Goal: Transaction & Acquisition: Book appointment/travel/reservation

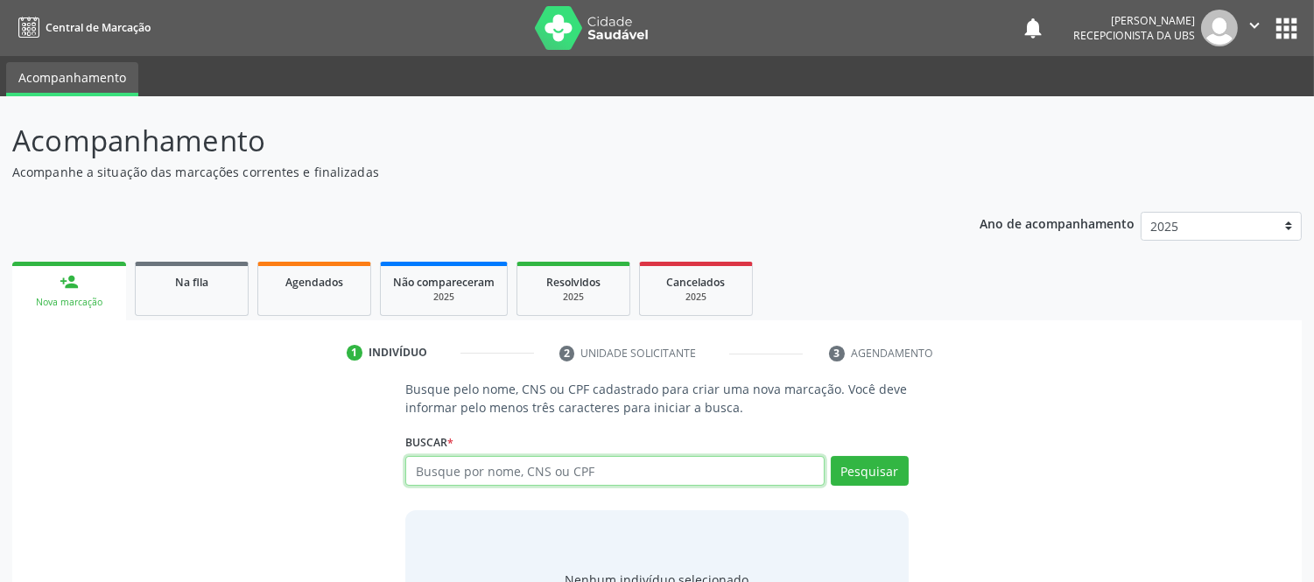
click at [525, 468] on input "text" at bounding box center [614, 471] width 418 height 30
click at [552, 471] on input "text" at bounding box center [614, 471] width 418 height 30
type input "705003668893352"
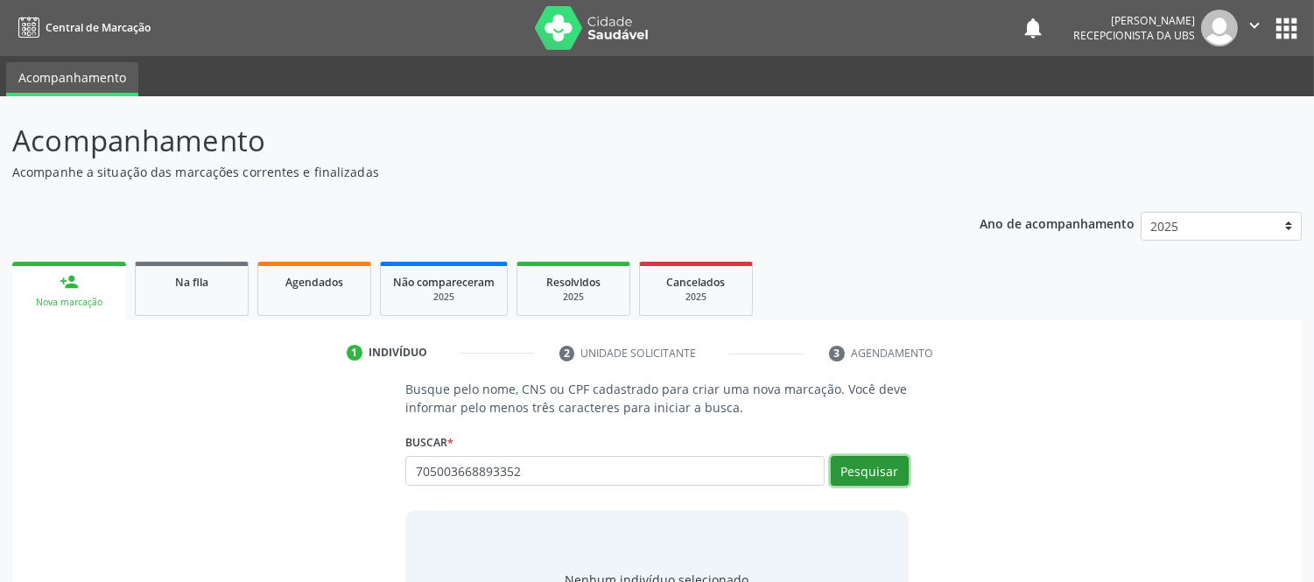
click at [877, 473] on button "Pesquisar" at bounding box center [870, 471] width 78 height 30
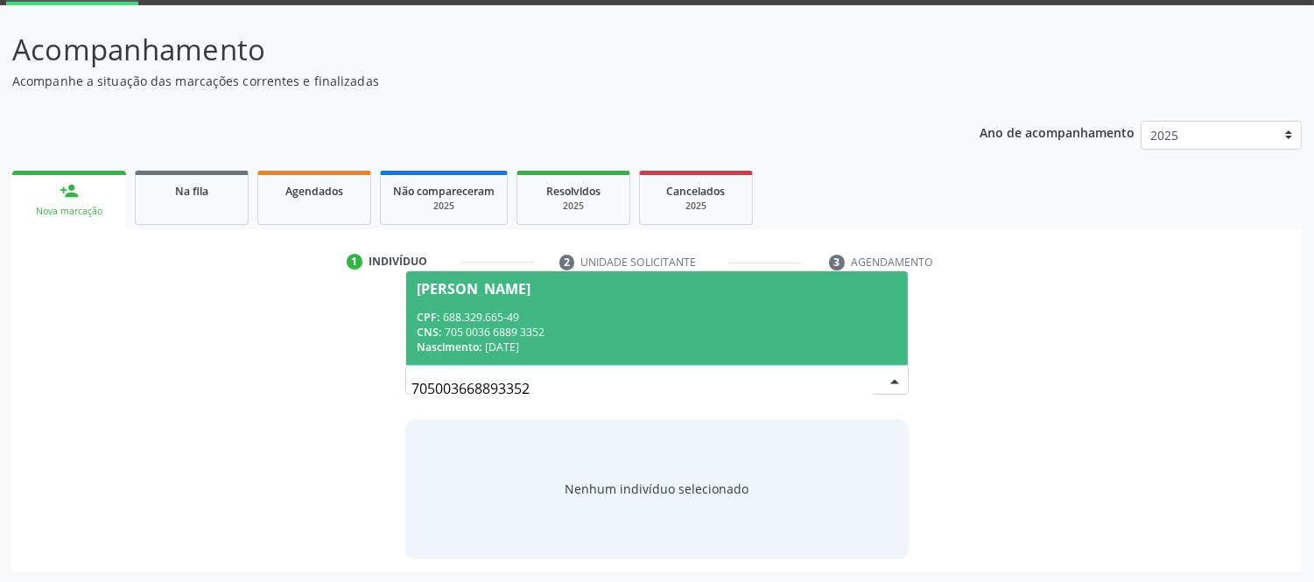
click at [545, 336] on div "CNS: 705 0036 6889 3352" at bounding box center [657, 332] width 480 height 15
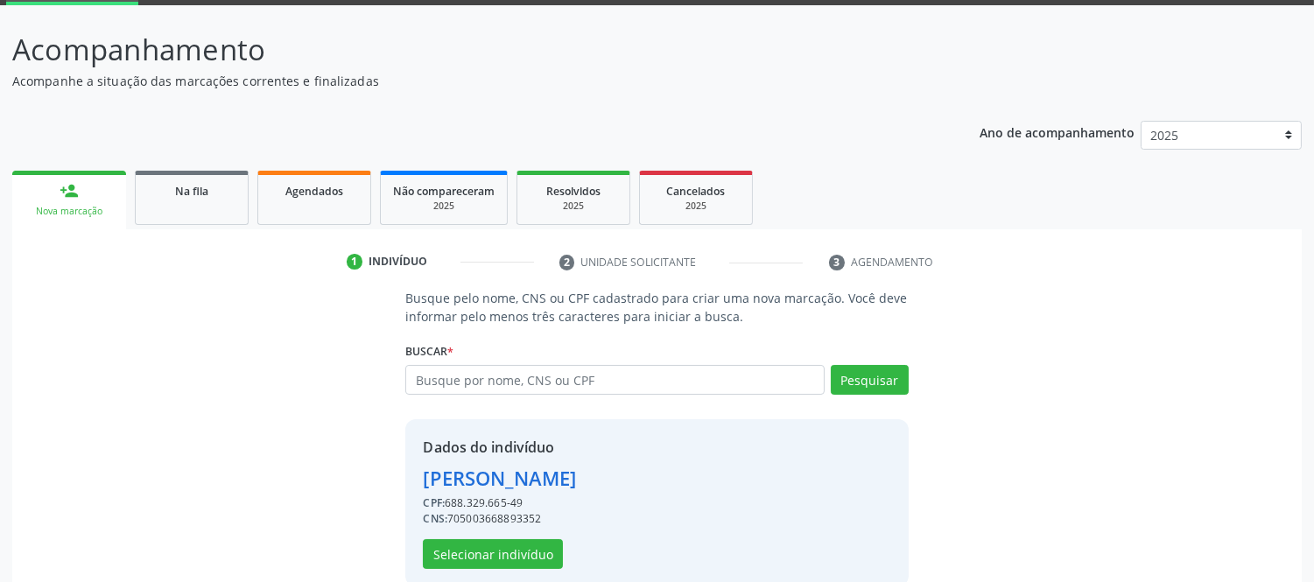
scroll to position [118, 0]
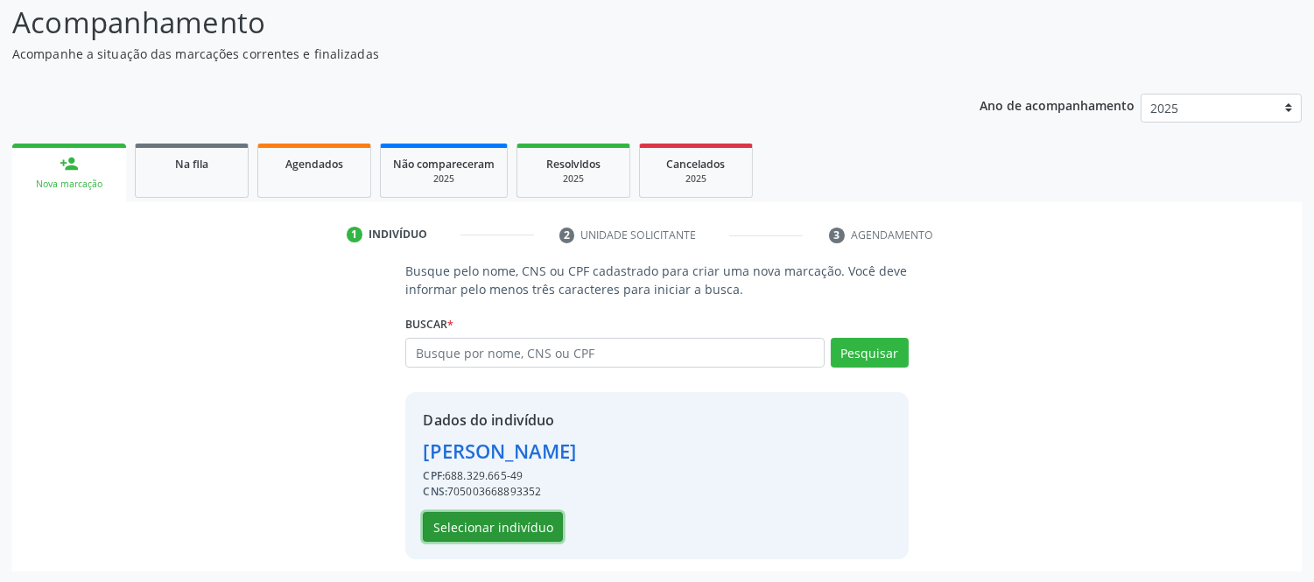
click at [512, 525] on button "Selecionar indivíduo" at bounding box center [493, 527] width 140 height 30
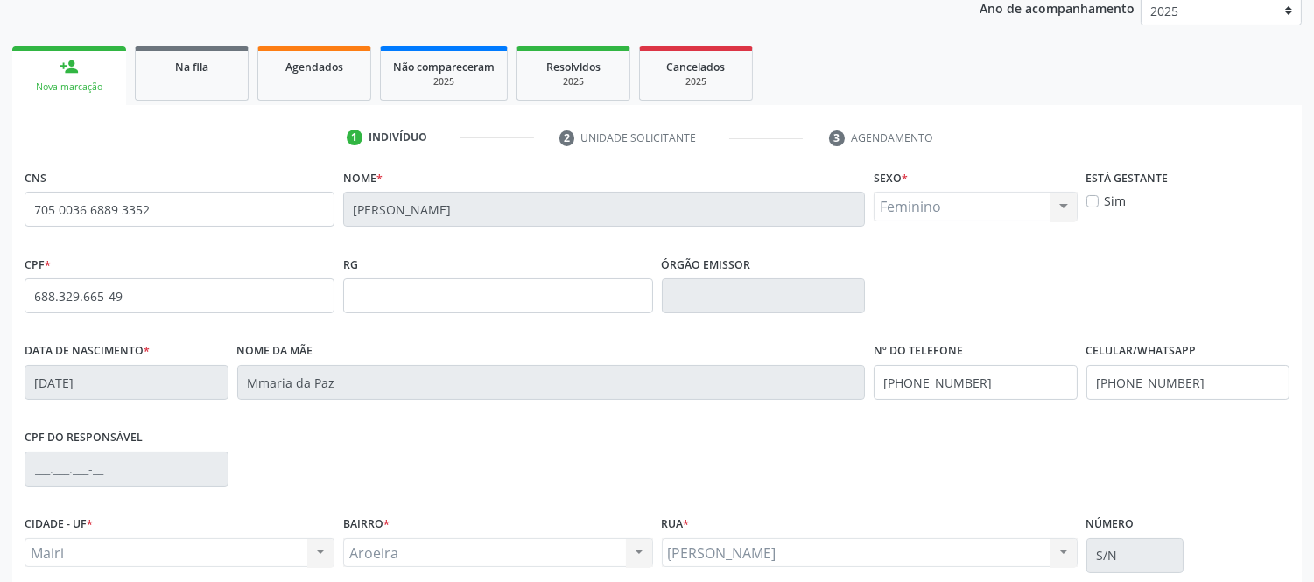
scroll to position [365, 0]
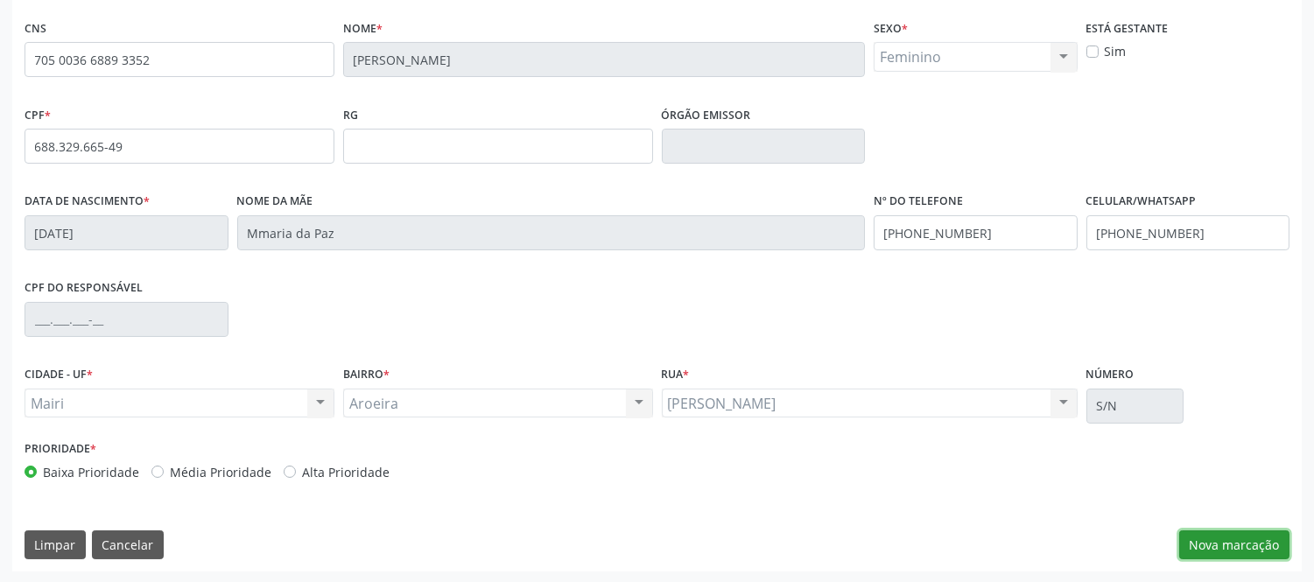
click at [1264, 543] on button "Nova marcação" at bounding box center [1234, 546] width 110 height 30
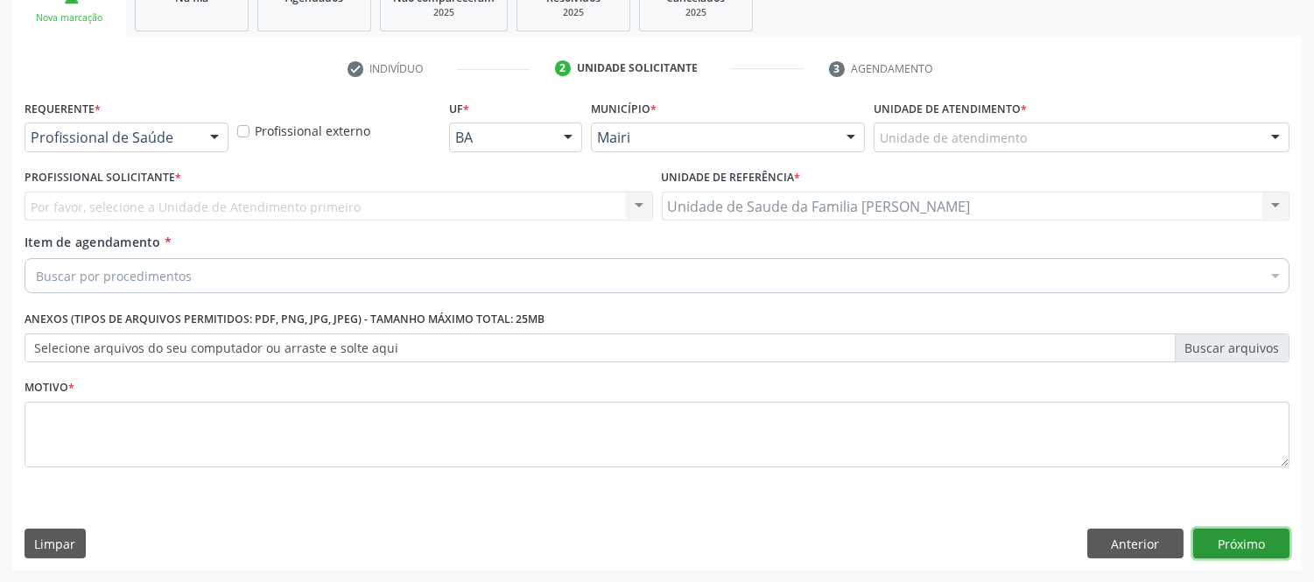
click at [1221, 537] on button "Próximo" at bounding box center [1241, 544] width 96 height 30
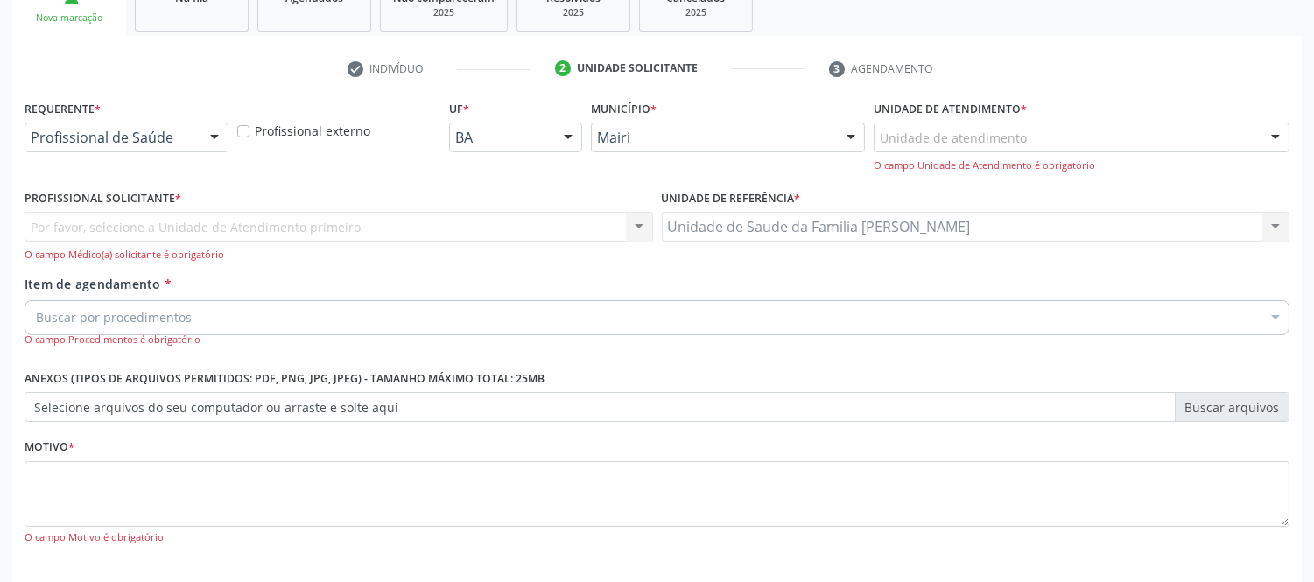
click at [1284, 133] on div at bounding box center [1275, 138] width 26 height 30
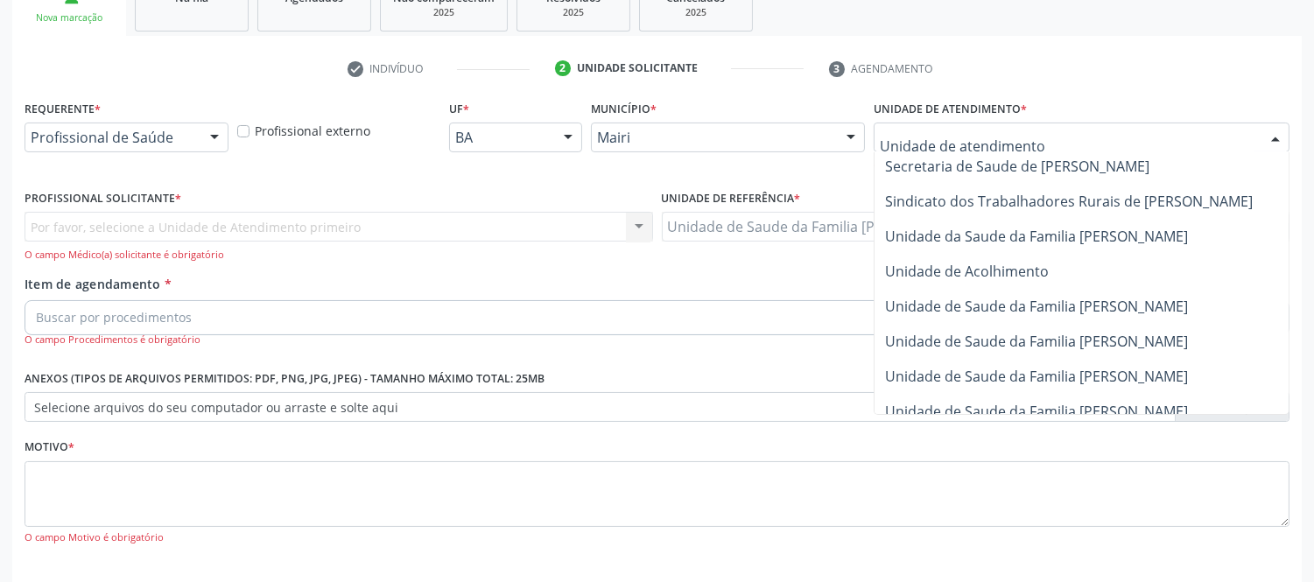
scroll to position [1328, 0]
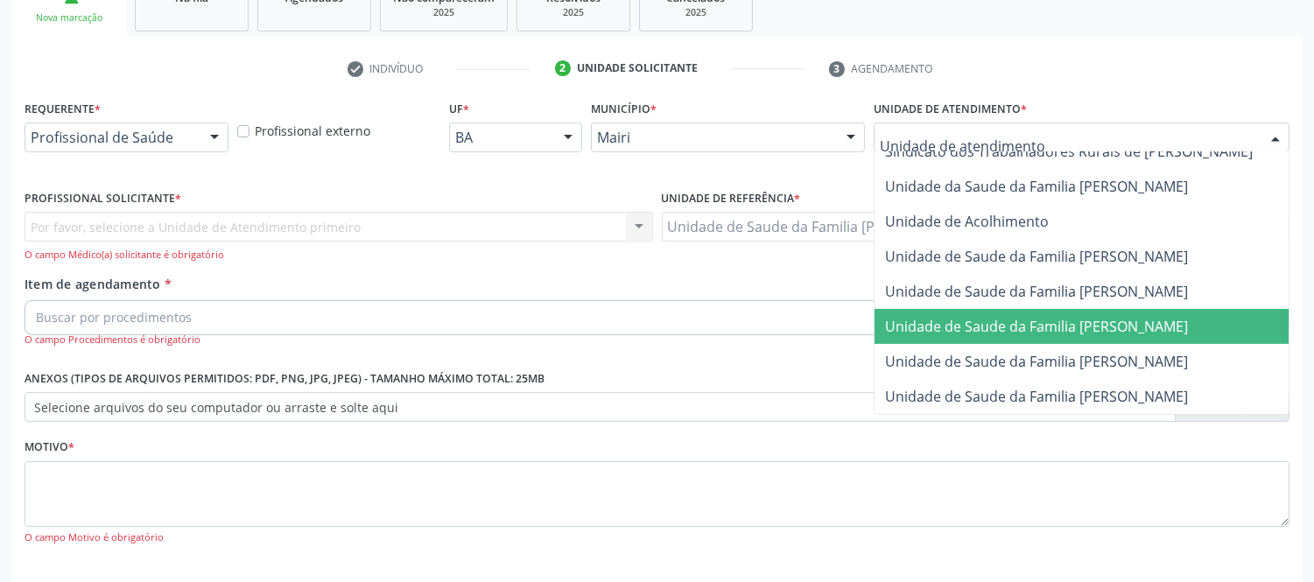
click at [1183, 317] on span "Unidade de Saude da Familia [PERSON_NAME]" at bounding box center [1036, 326] width 303 height 19
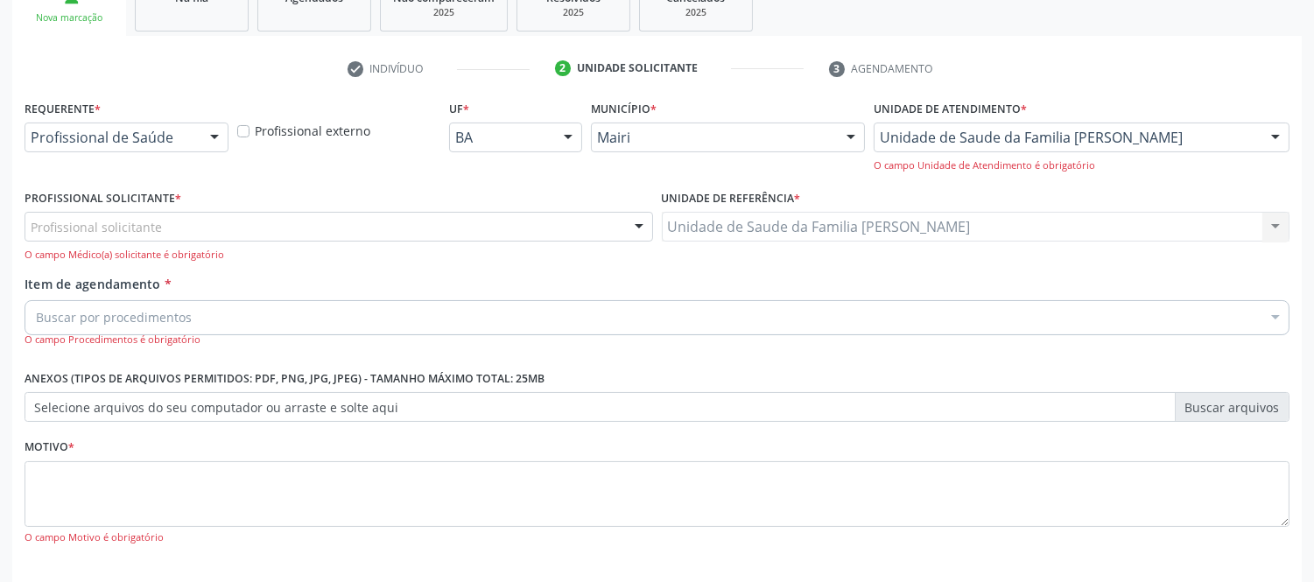
click at [176, 199] on span "*" at bounding box center [178, 198] width 6 height 15
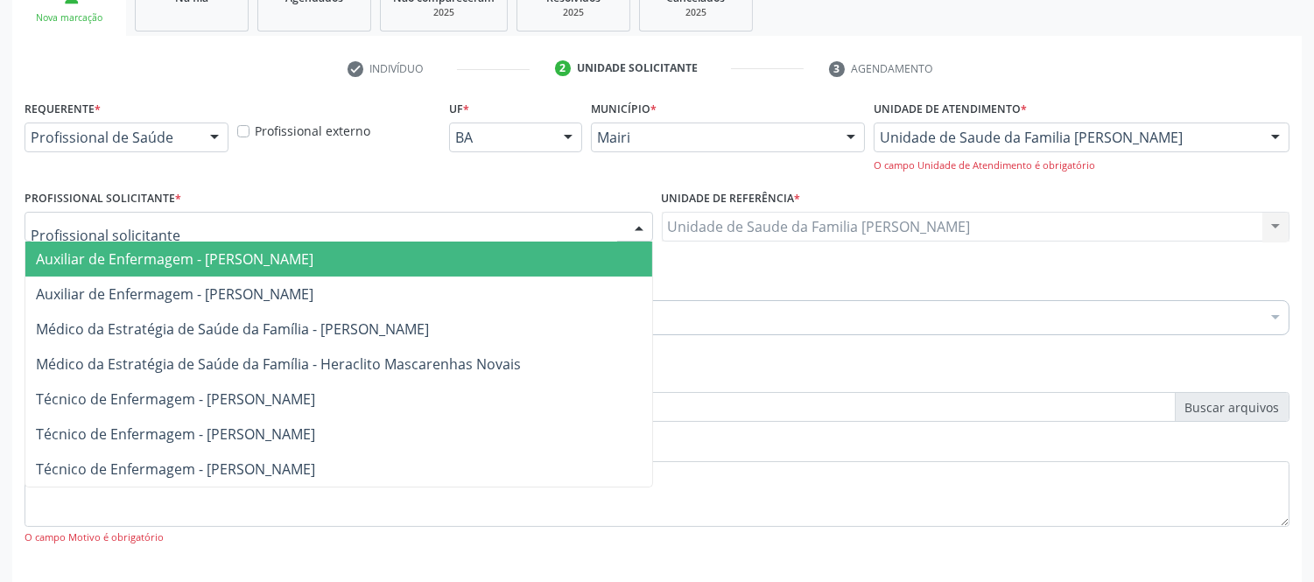
click at [176, 229] on div at bounding box center [339, 227] width 629 height 30
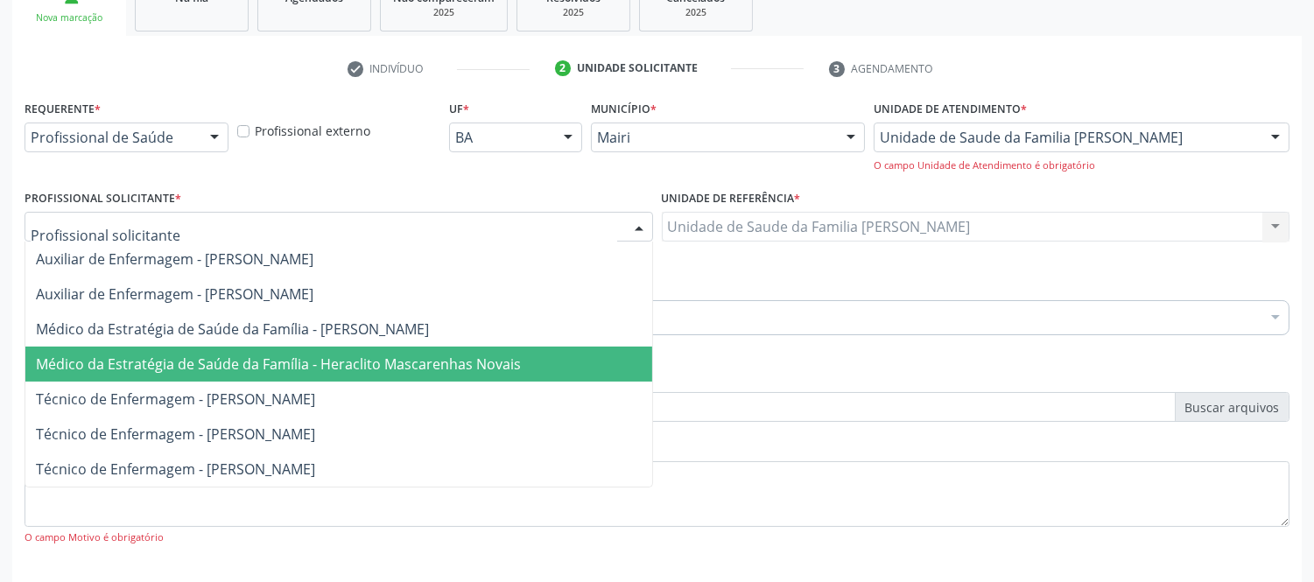
type input "@"
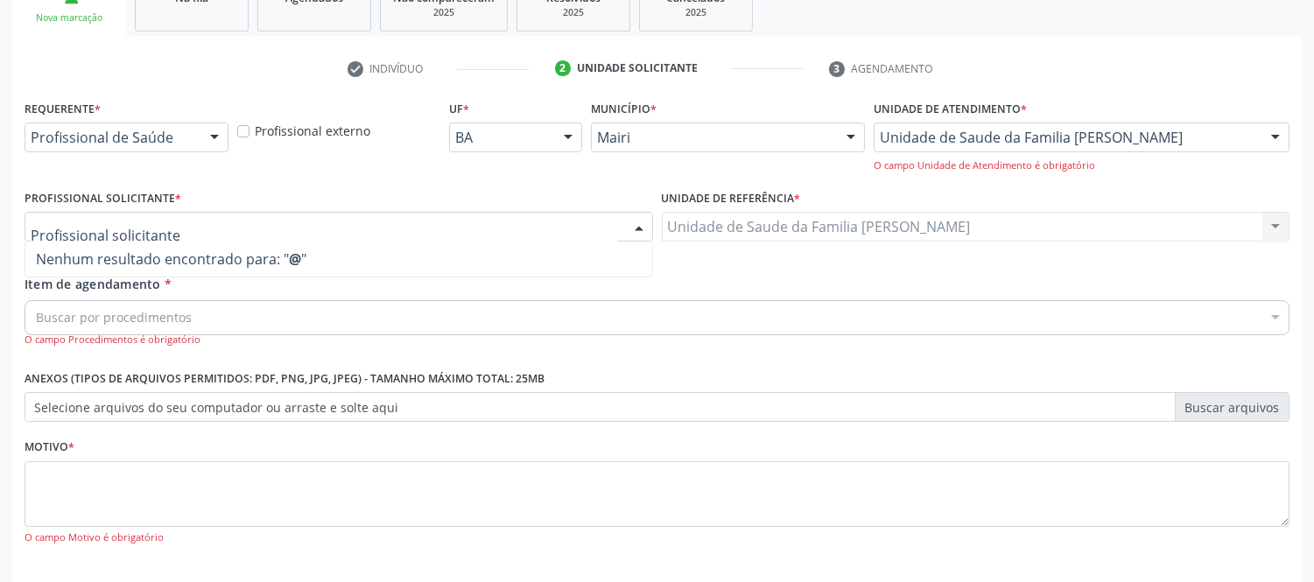
click at [420, 207] on div "Profissional Solicitante * Nenhum resultado encontrado para: " @ " Não há nenhu…" at bounding box center [339, 224] width 629 height 77
click at [421, 232] on div "Profissional solicitante" at bounding box center [339, 227] width 629 height 30
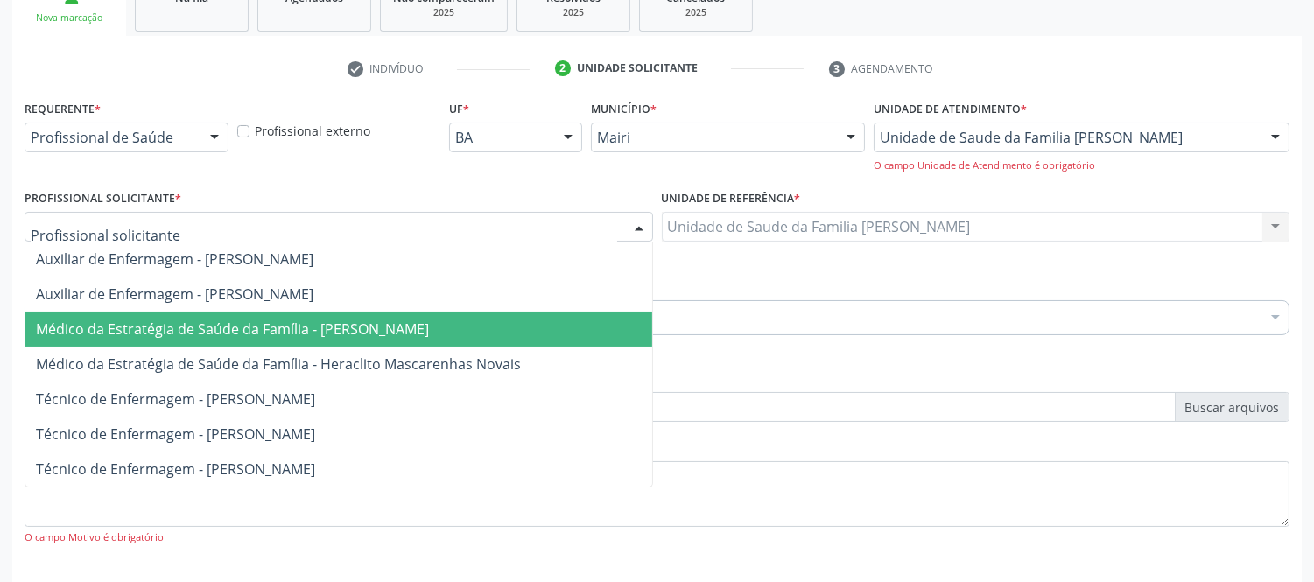
click at [392, 328] on span "Médico da Estratégia de Saúde da Família - [PERSON_NAME]" at bounding box center [232, 329] width 393 height 19
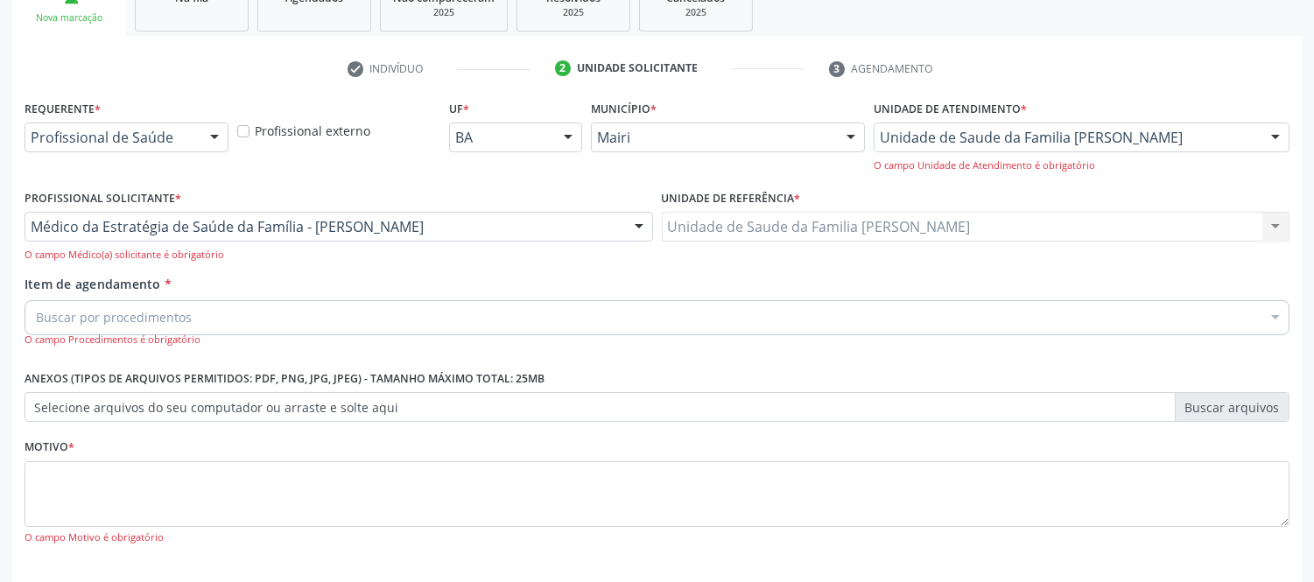
click at [274, 313] on div "Buscar por procedimentos" at bounding box center [657, 317] width 1265 height 35
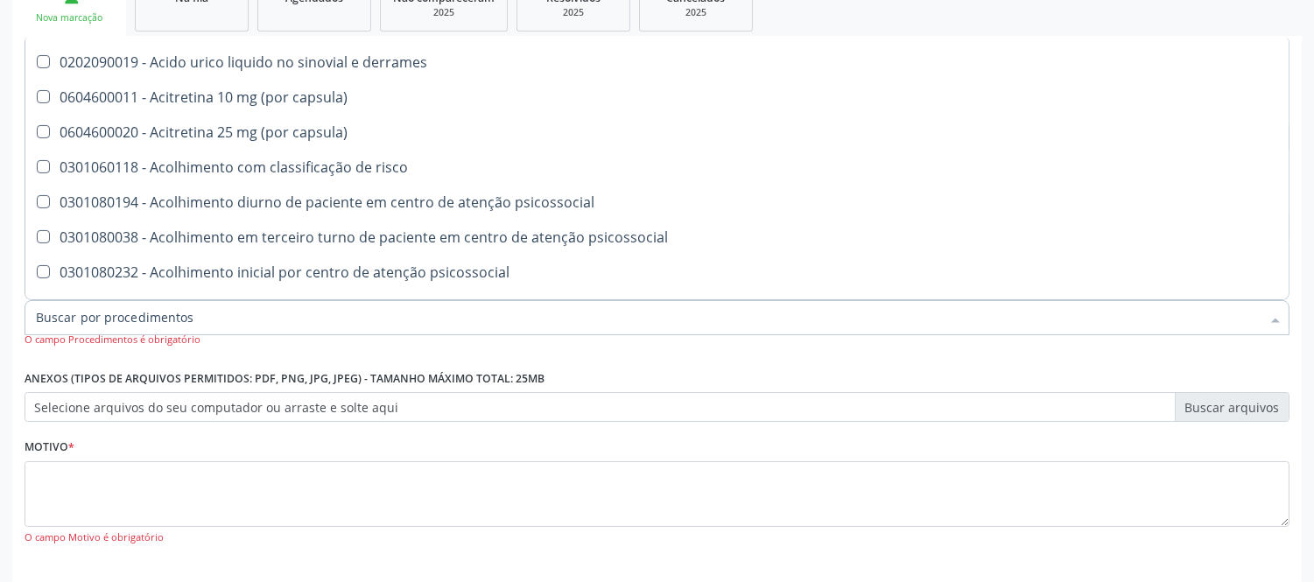
scroll to position [680, 0]
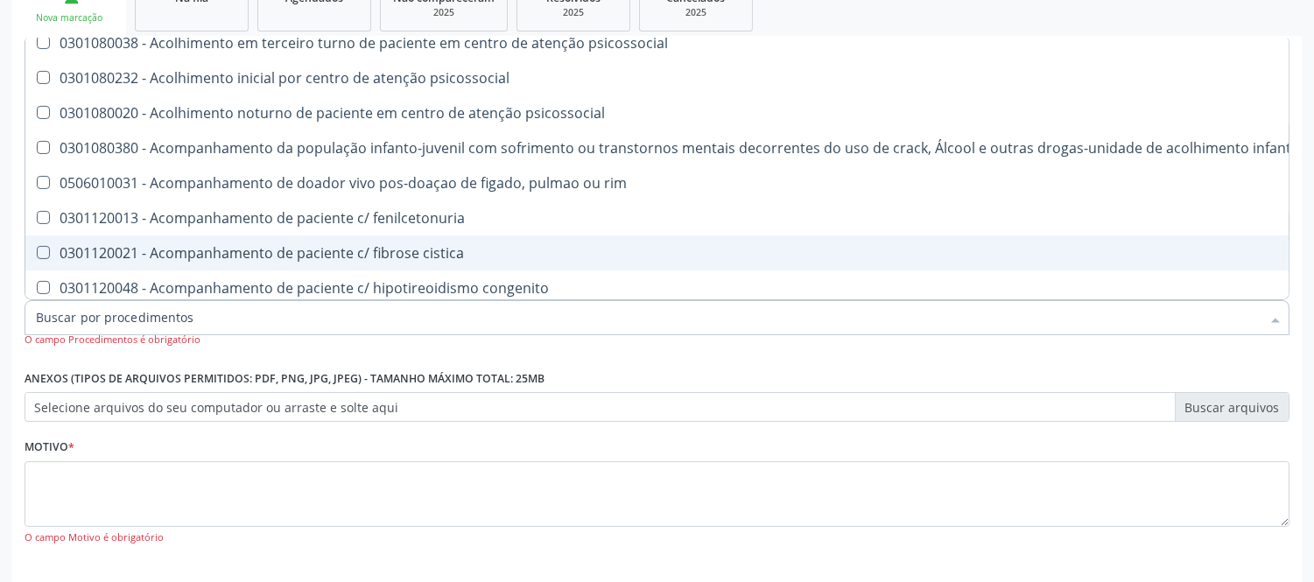
type input "3"
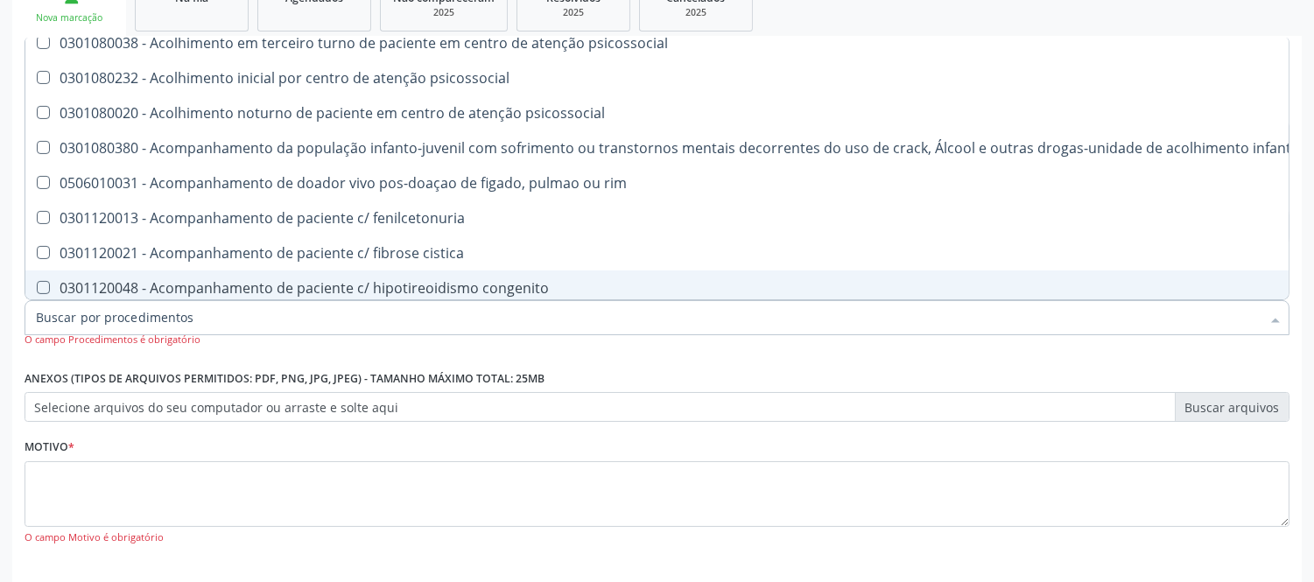
type input "#"
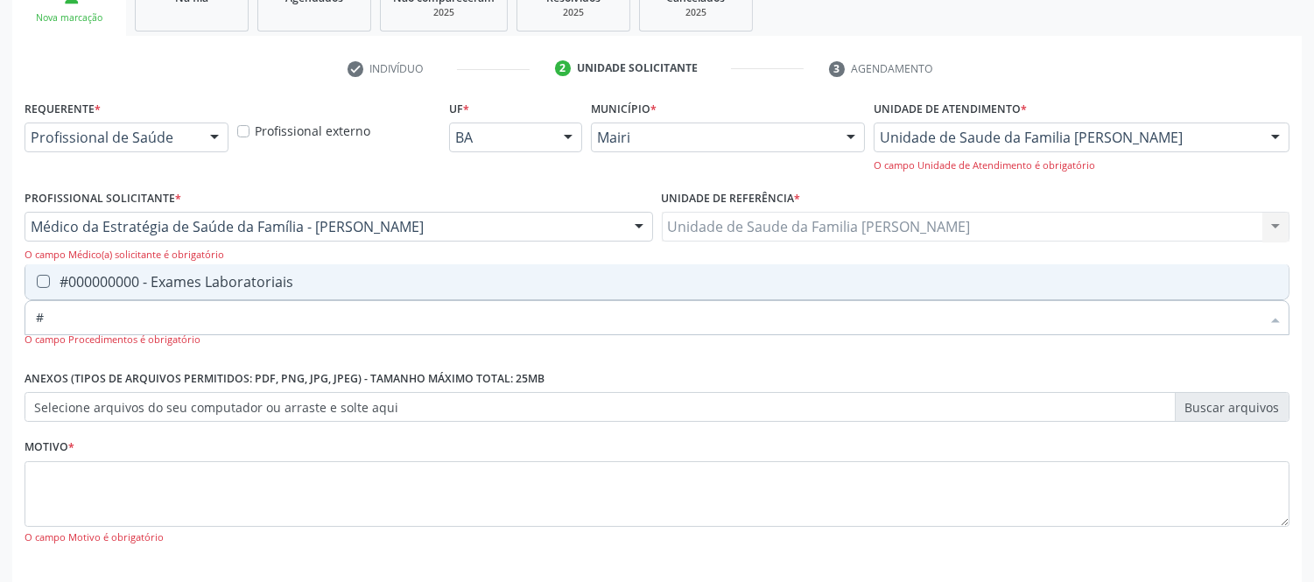
click at [360, 289] on span "#000000000 - Exames Laboratoriais" at bounding box center [656, 281] width 1263 height 35
checkbox Laboratoriais "true"
click at [348, 485] on textarea at bounding box center [657, 494] width 1265 height 67
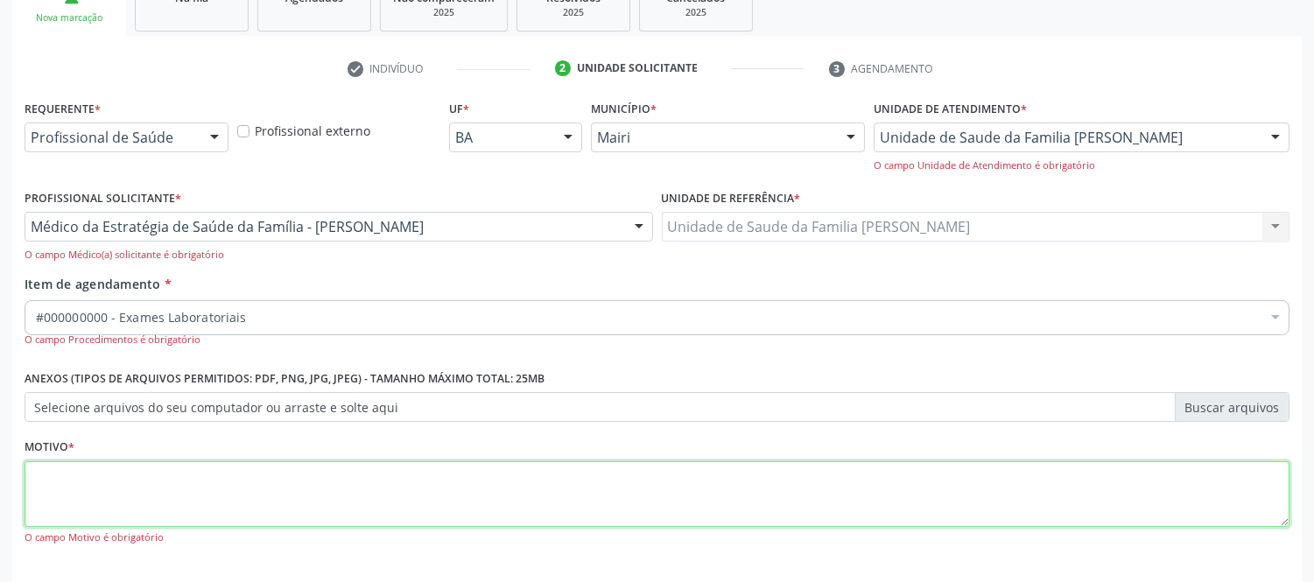
click at [348, 485] on textarea at bounding box center [657, 494] width 1265 height 67
type textarea "avaliaçao"
click at [353, 348] on div "Item de agendamento * #000000000 - Exames Laboratoriais Desfazer seleção Seleci…" at bounding box center [657, 317] width 1274 height 85
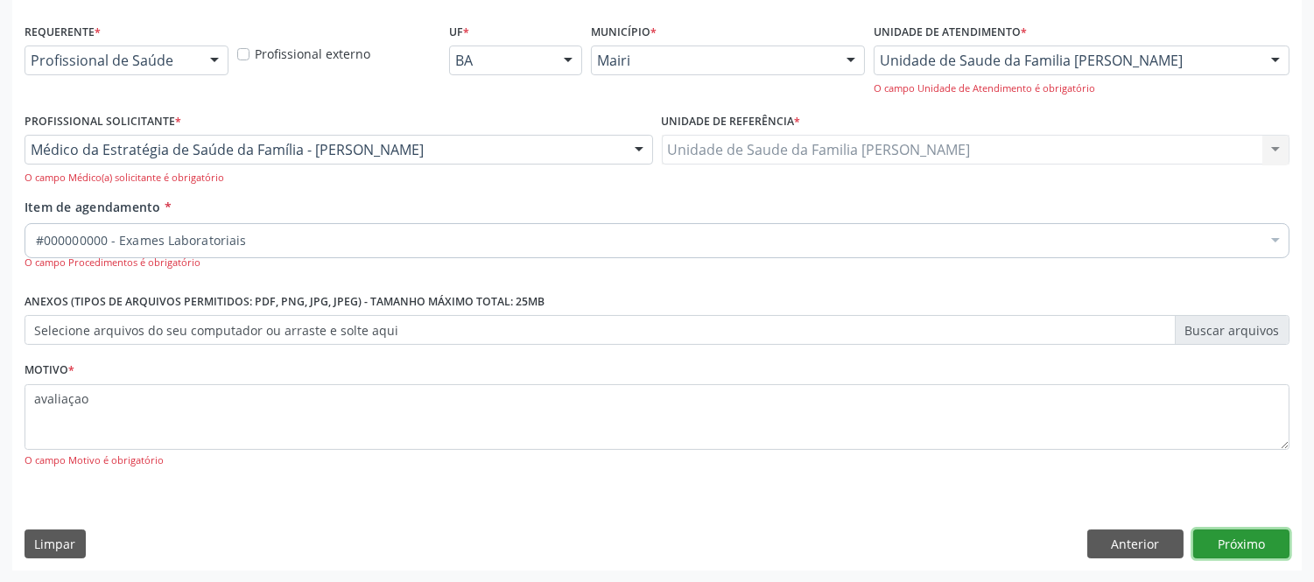
click at [1252, 545] on button "Próximo" at bounding box center [1241, 545] width 96 height 30
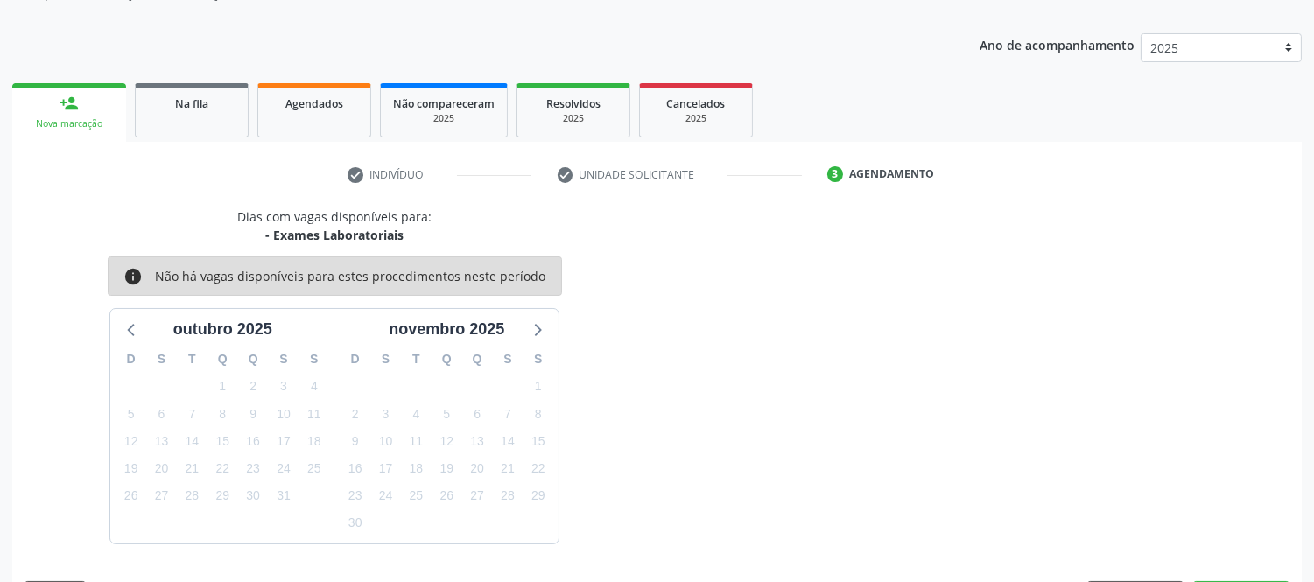
scroll to position [230, 0]
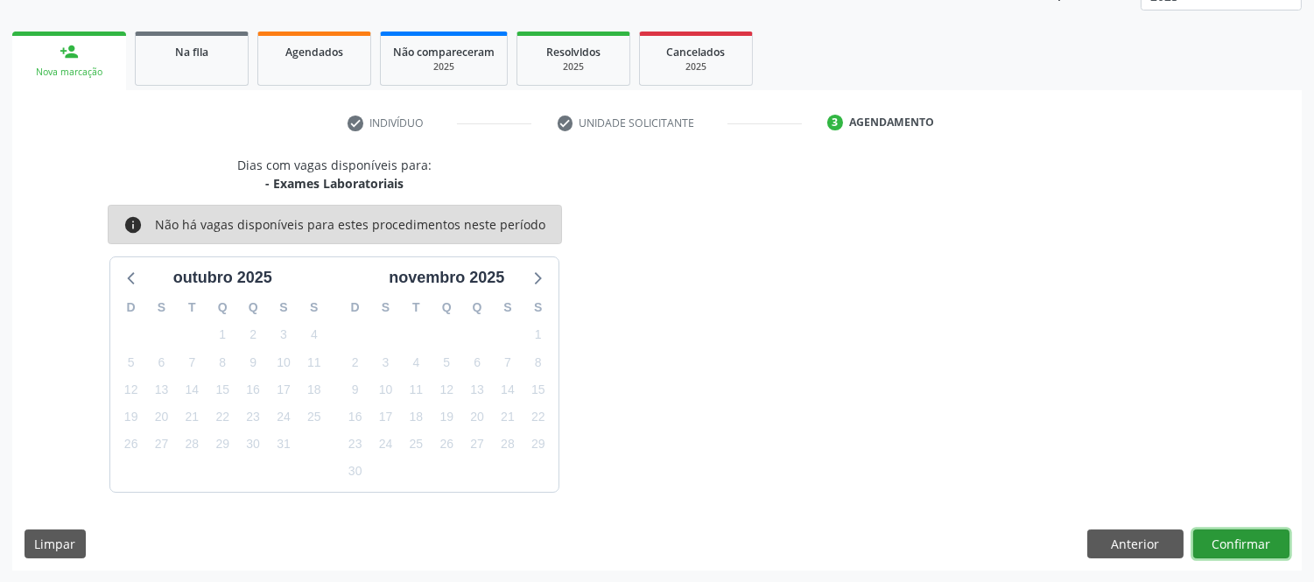
click at [1257, 540] on button "Confirmar" at bounding box center [1241, 545] width 96 height 30
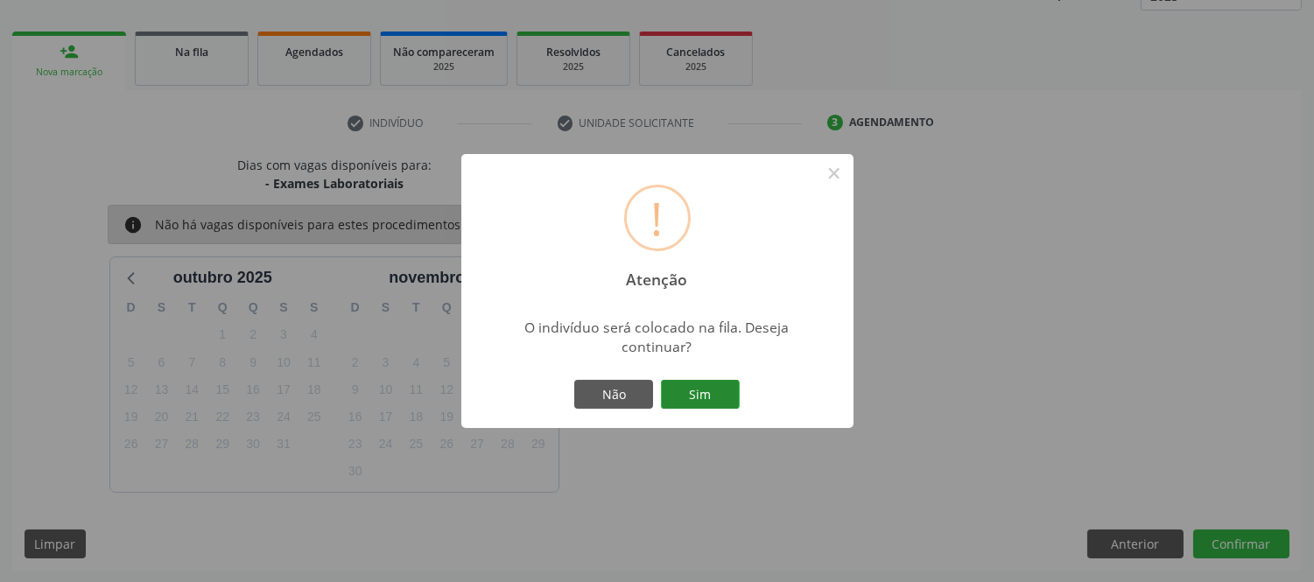
click at [716, 395] on button "Sim" at bounding box center [700, 395] width 79 height 30
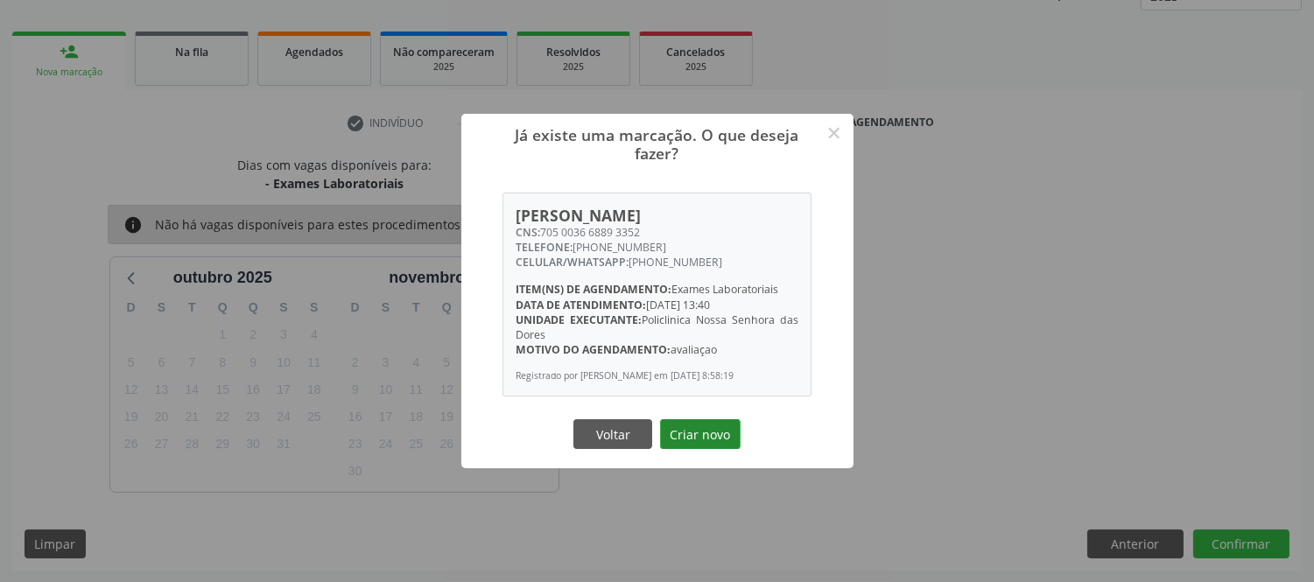
click at [697, 442] on button "Criar novo" at bounding box center [700, 434] width 81 height 30
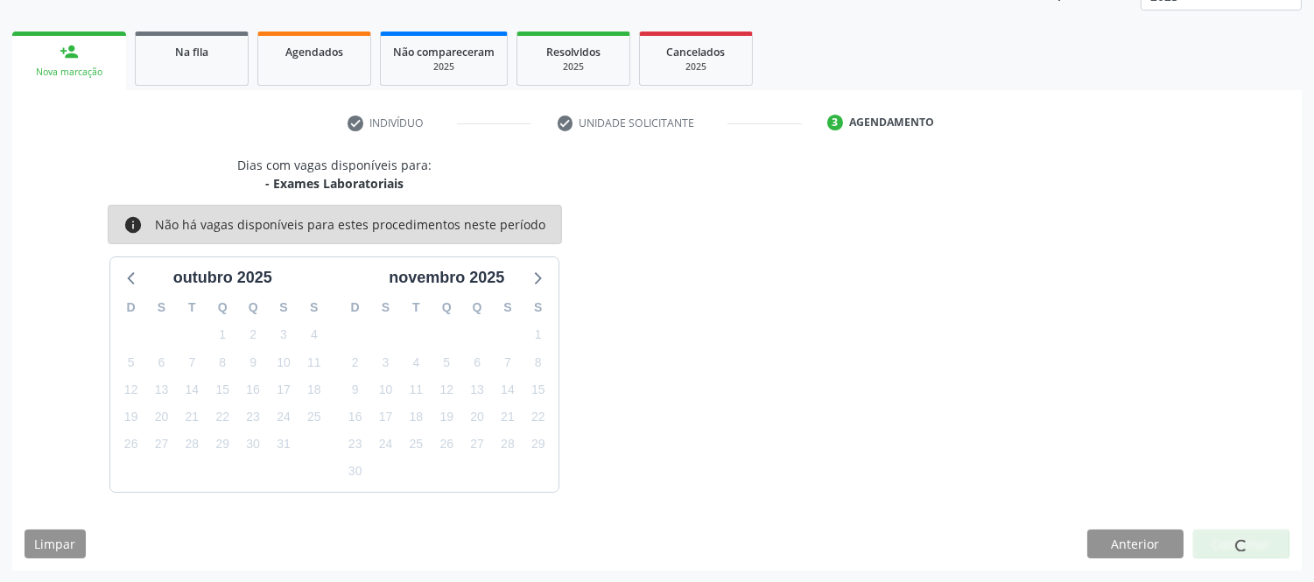
scroll to position [0, 0]
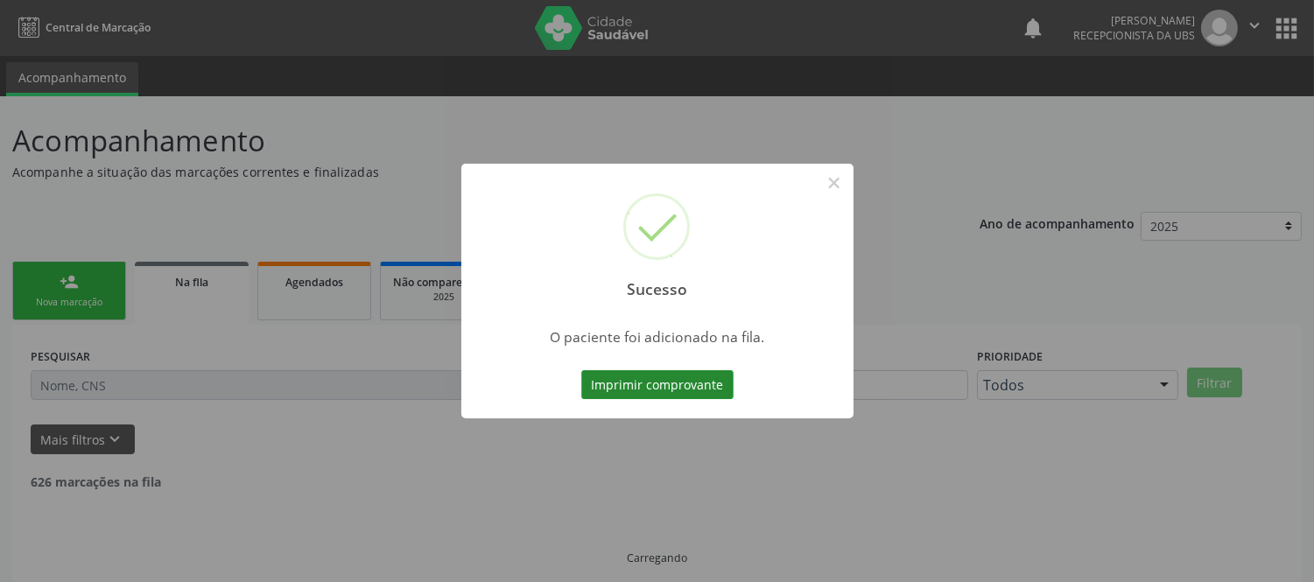
click at [707, 383] on button "Imprimir comprovante" at bounding box center [657, 385] width 152 height 30
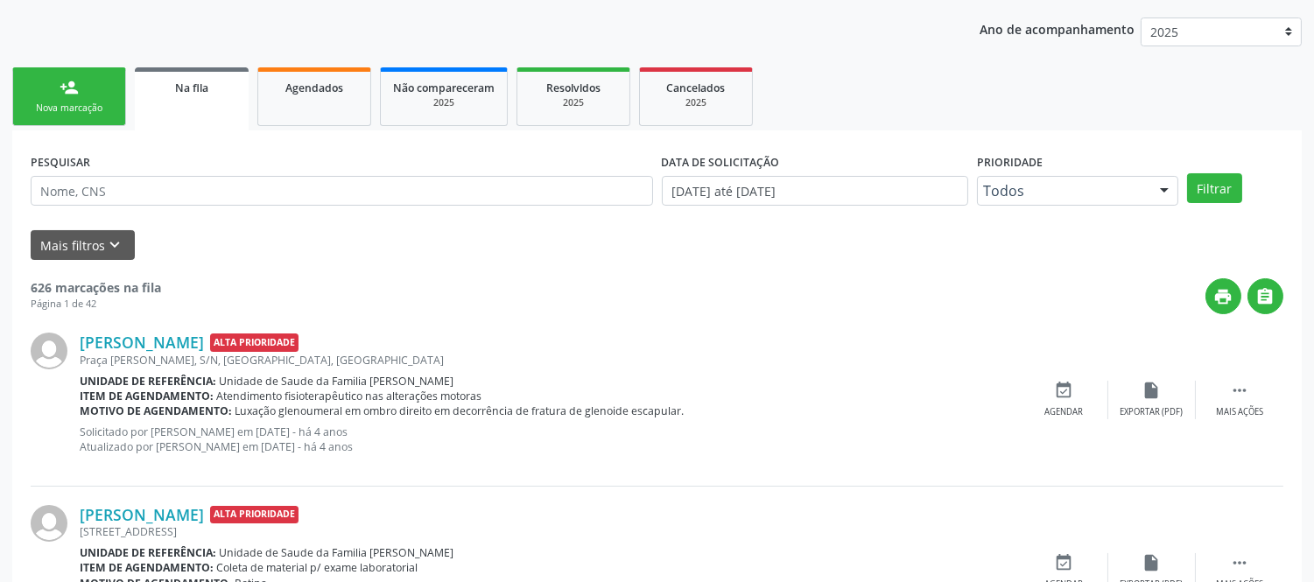
click at [79, 102] on div "Nova marcação" at bounding box center [69, 108] width 88 height 13
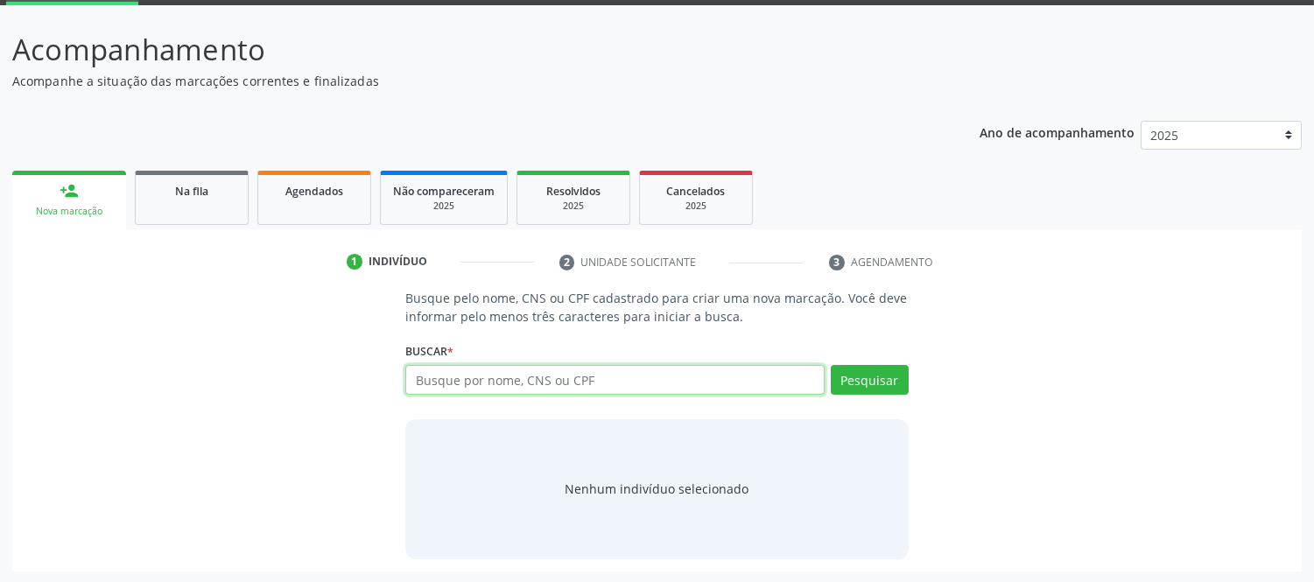
click at [632, 382] on input "text" at bounding box center [614, 380] width 418 height 30
type input "700707933732079"
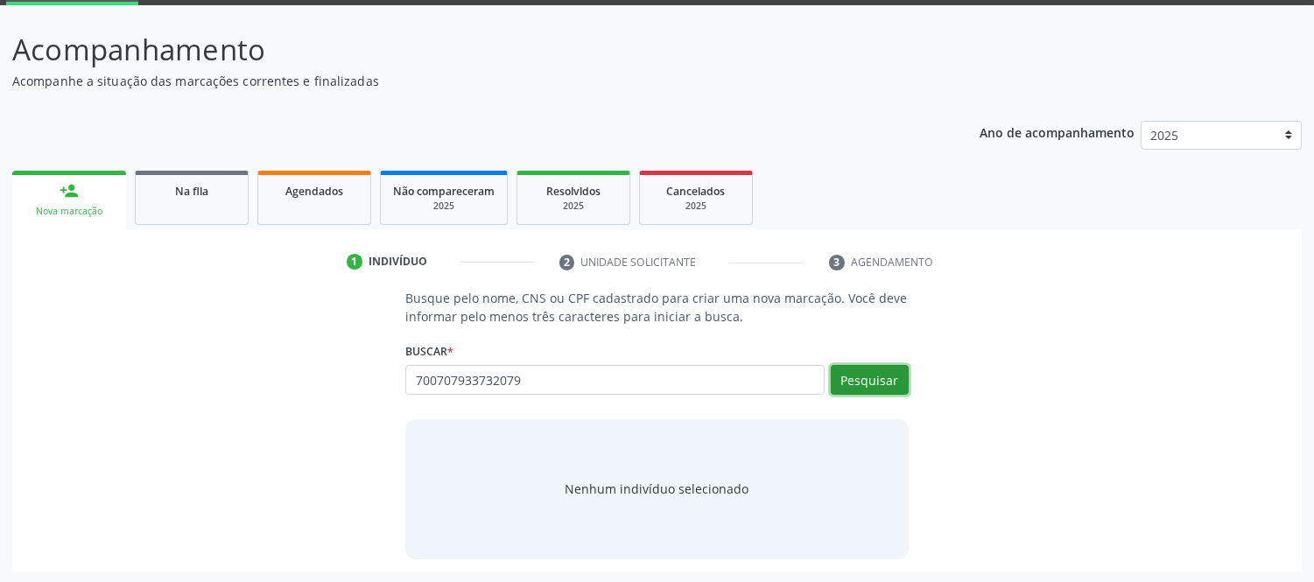
click at [868, 371] on button "Pesquisar" at bounding box center [870, 380] width 78 height 30
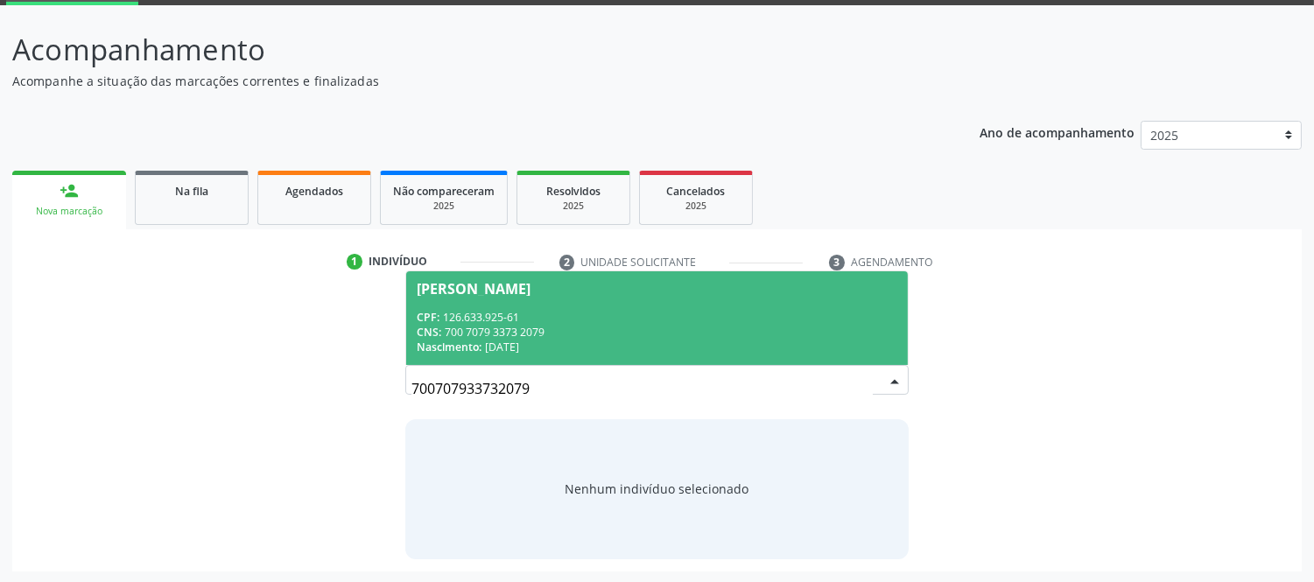
click at [543, 328] on div "CNS: 700 7079 3373 2079" at bounding box center [657, 332] width 480 height 15
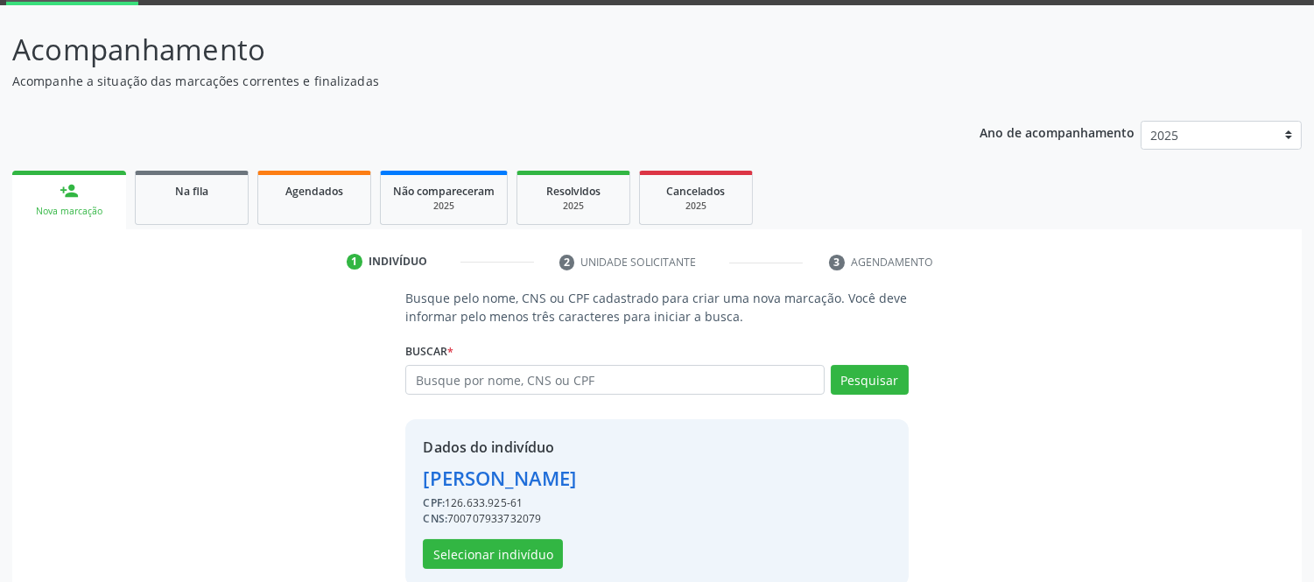
scroll to position [118, 0]
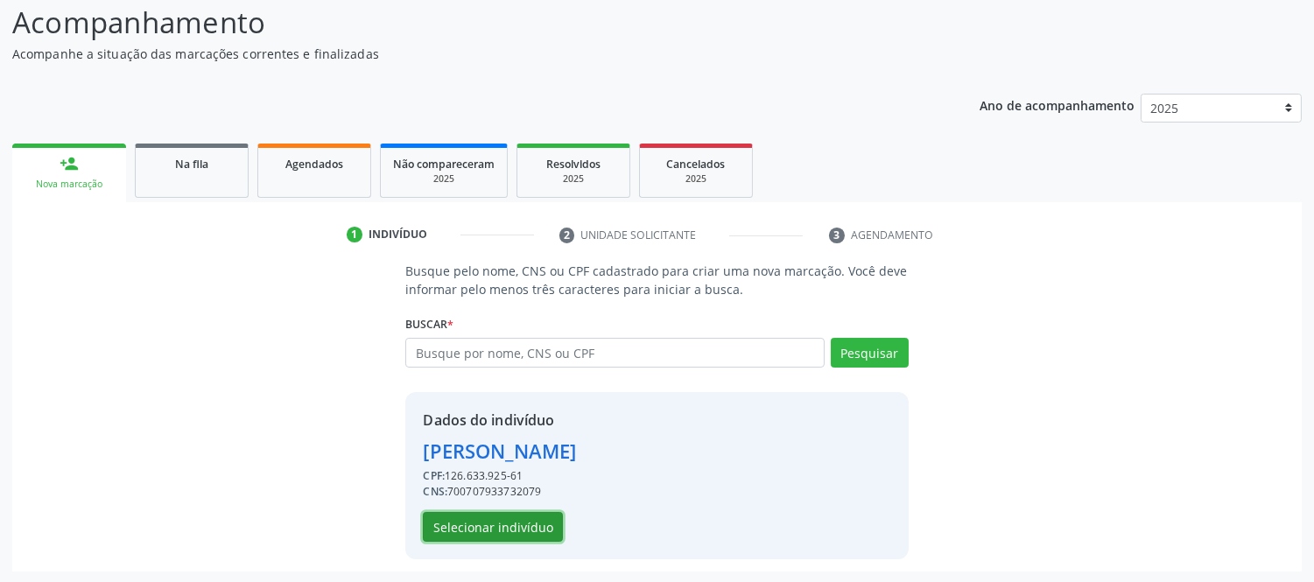
click at [501, 520] on button "Selecionar indivíduo" at bounding box center [493, 527] width 140 height 30
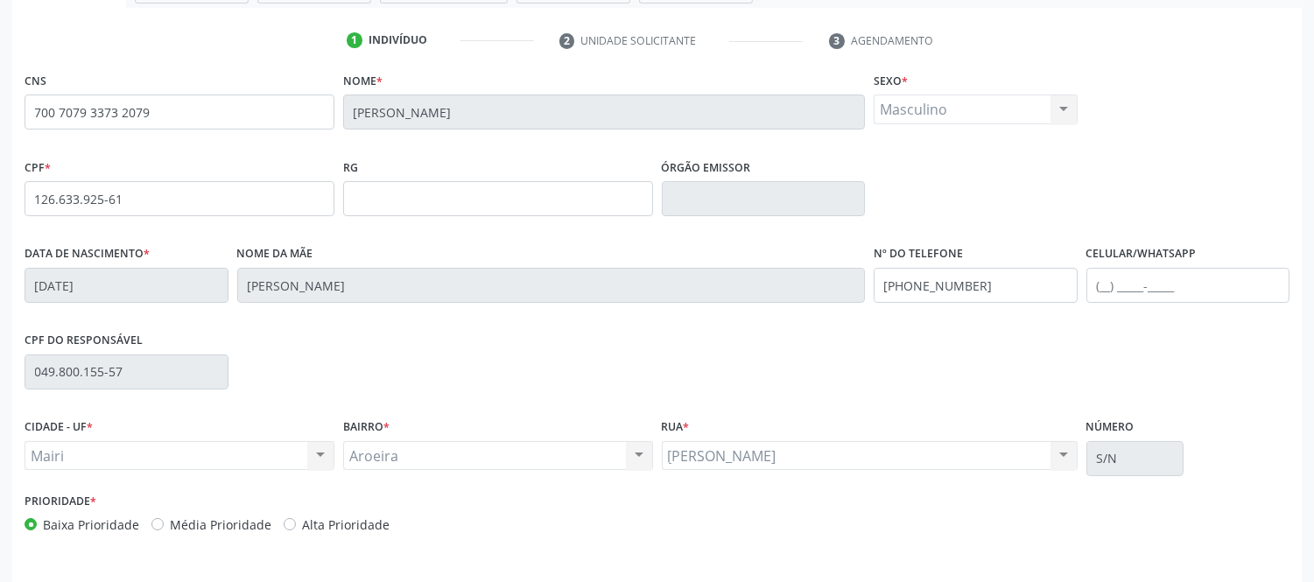
scroll to position [365, 0]
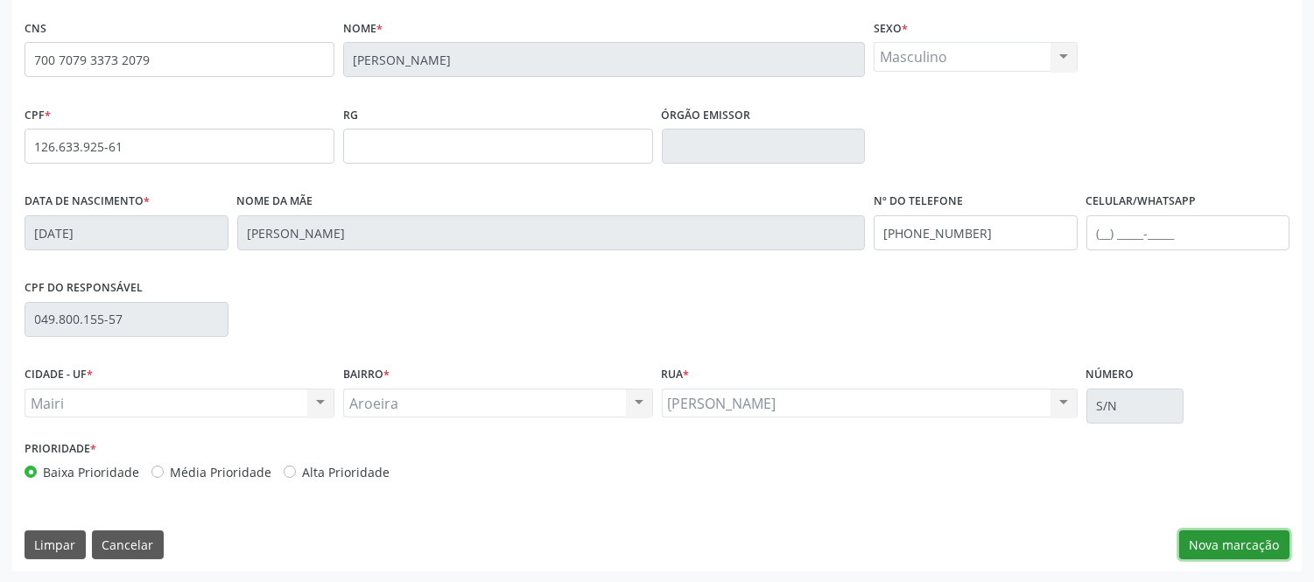
click at [1266, 549] on button "Nova marcação" at bounding box center [1234, 546] width 110 height 30
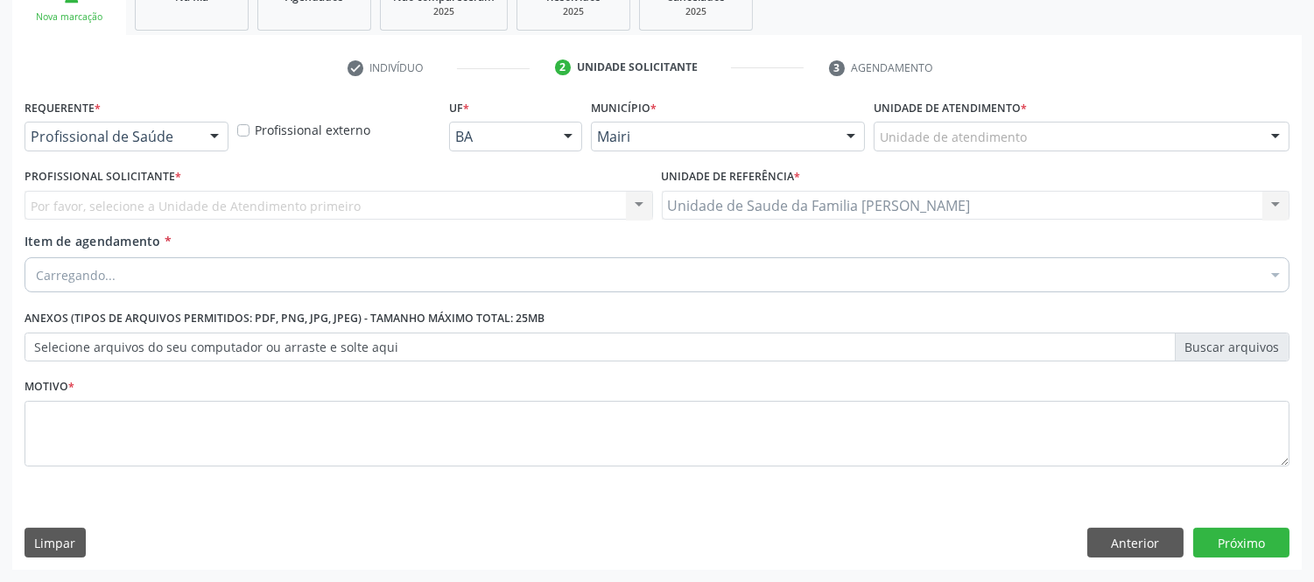
scroll to position [285, 0]
click at [1277, 137] on div at bounding box center [1275, 138] width 26 height 30
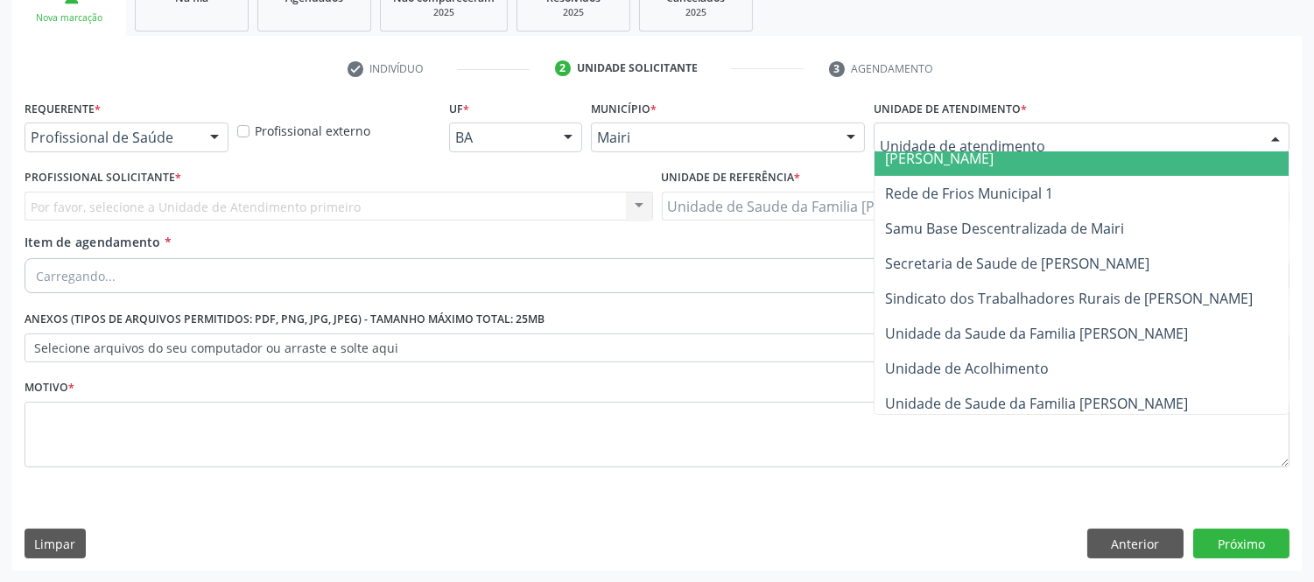
scroll to position [1328, 0]
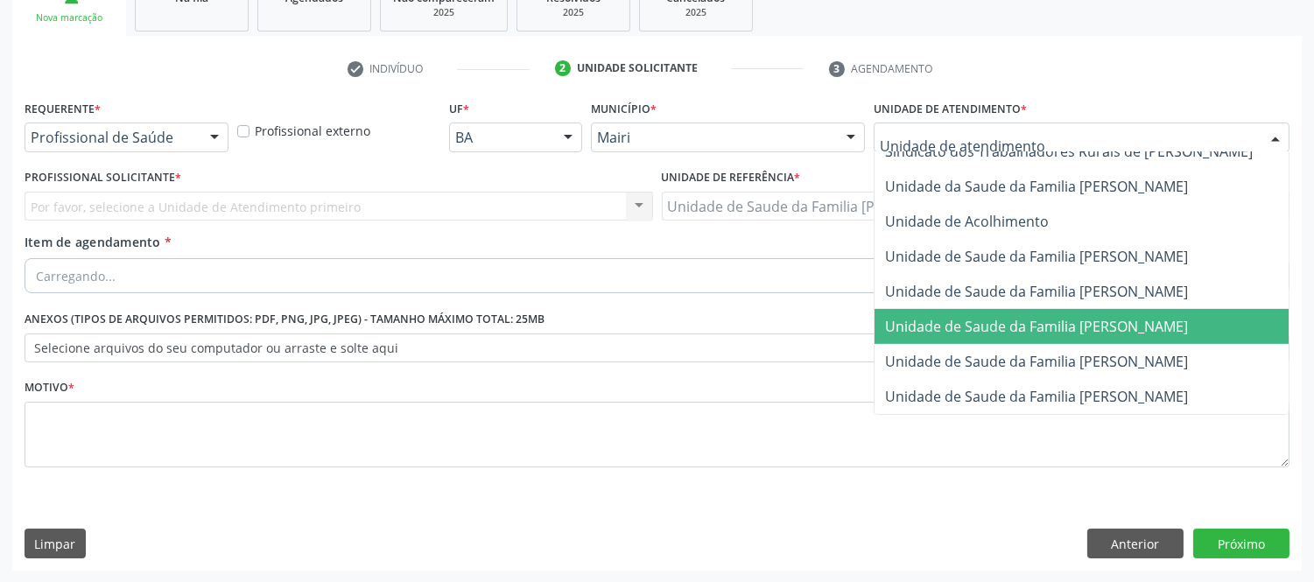
click at [1118, 317] on span "Unidade de Saude da Familia [PERSON_NAME]" at bounding box center [1036, 326] width 303 height 19
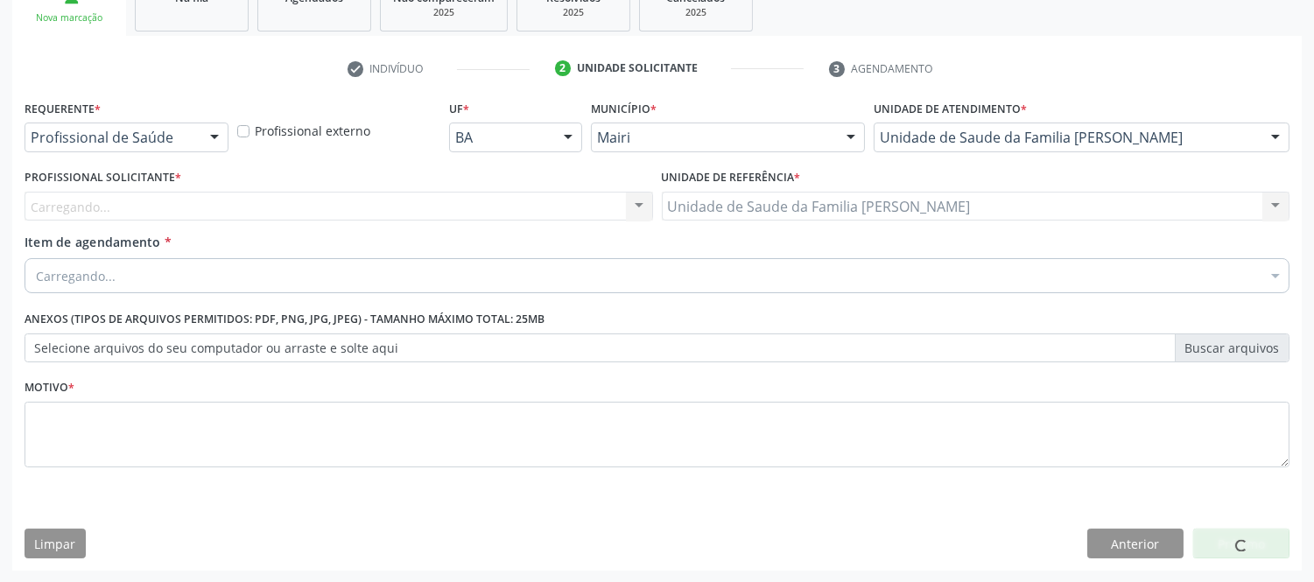
click at [81, 205] on div "Carregando... Nenhum resultado encontrado para: " " Não há nenhuma opção para s…" at bounding box center [339, 207] width 629 height 30
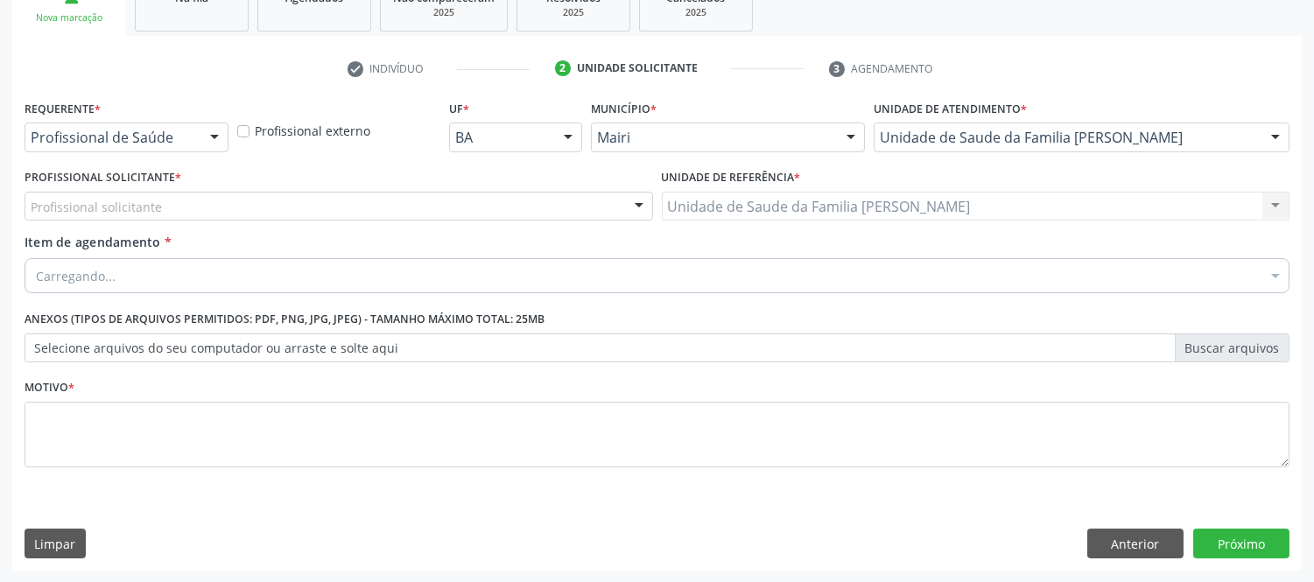
click at [127, 188] on label "Profissional Solicitante *" at bounding box center [103, 178] width 157 height 27
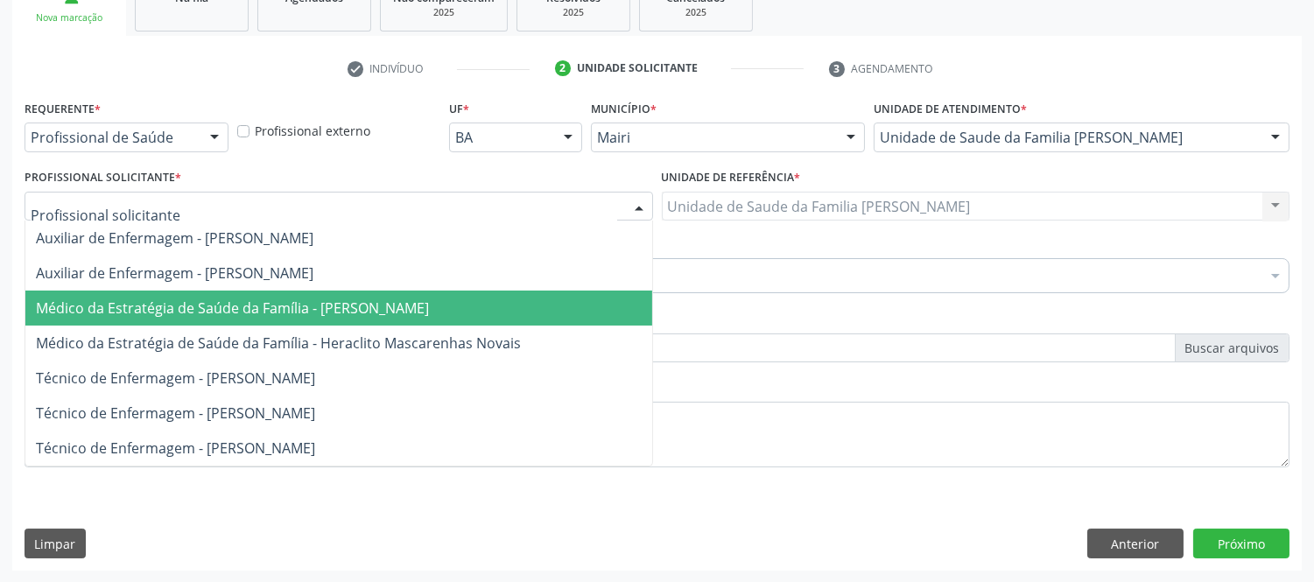
click at [421, 309] on span "Médico da Estratégia de Saúde da Família - [PERSON_NAME]" at bounding box center [232, 308] width 393 height 19
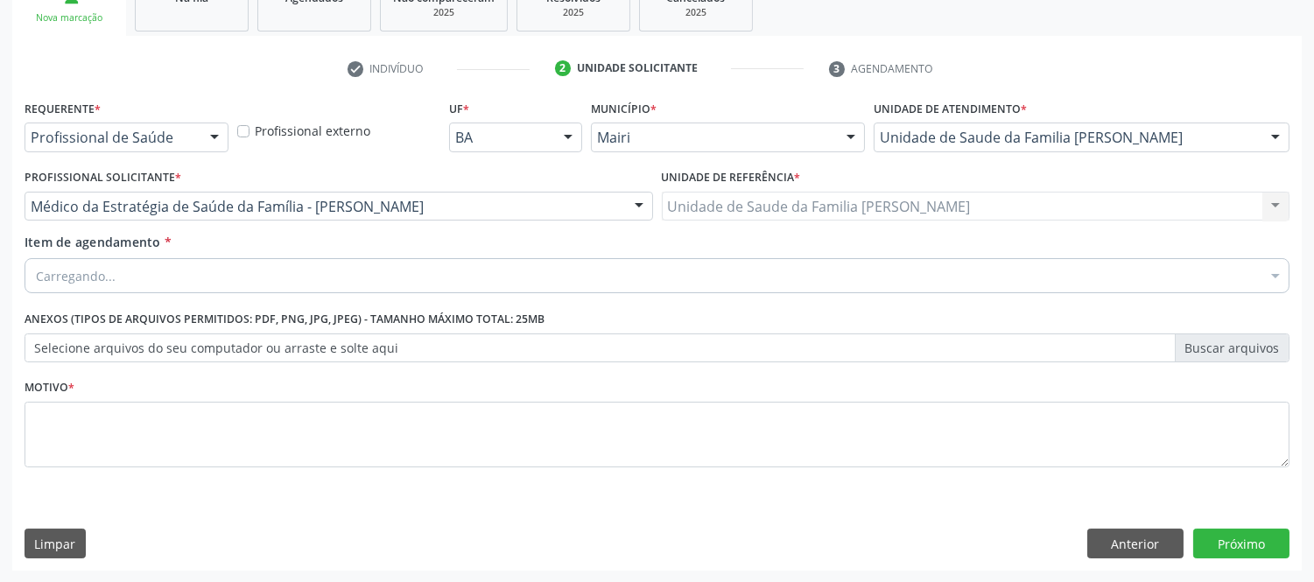
click at [159, 267] on div "Carregando..." at bounding box center [657, 275] width 1265 height 35
type input "#"
click at [243, 264] on input "#" at bounding box center [648, 275] width 1225 height 35
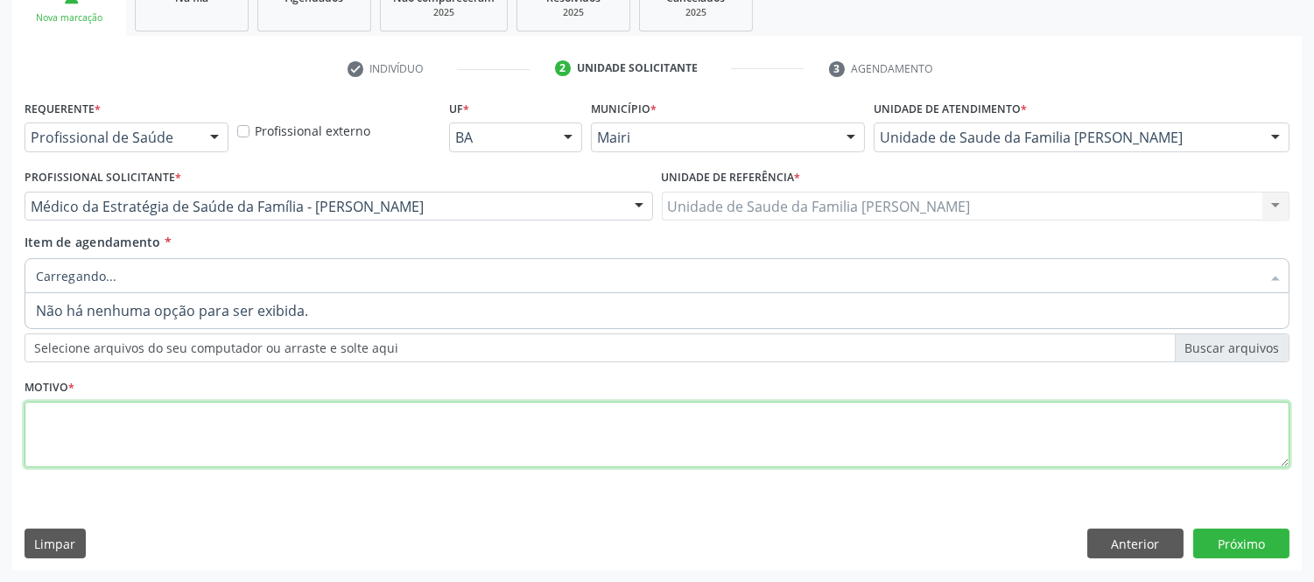
click at [300, 435] on textarea at bounding box center [657, 435] width 1265 height 67
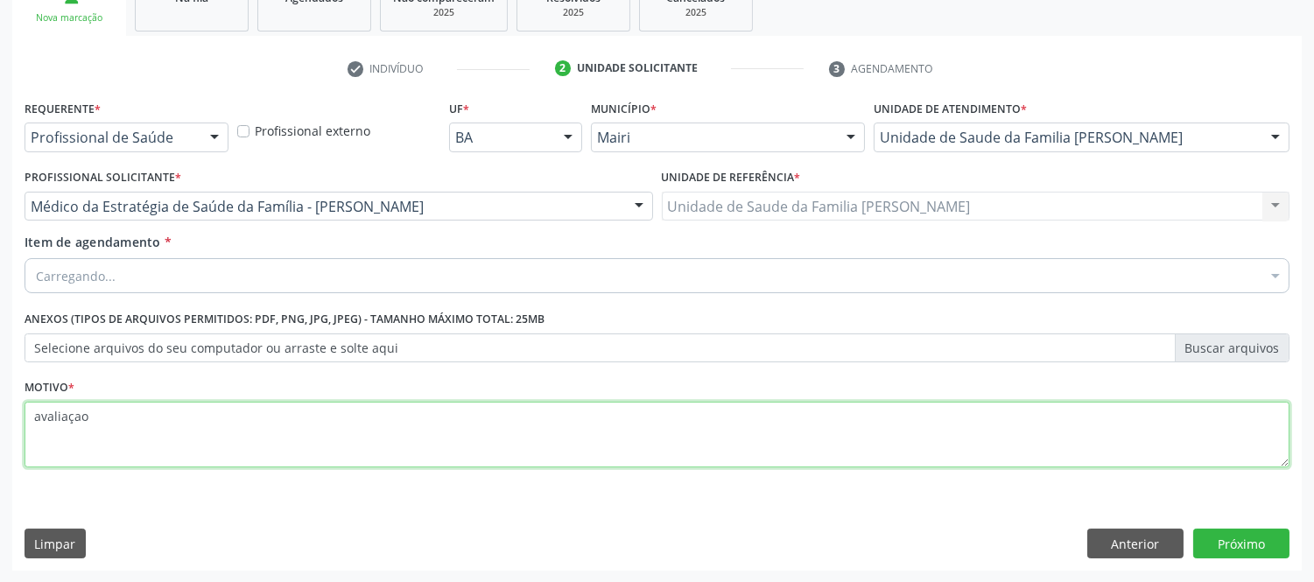
type textarea "avaliaçao"
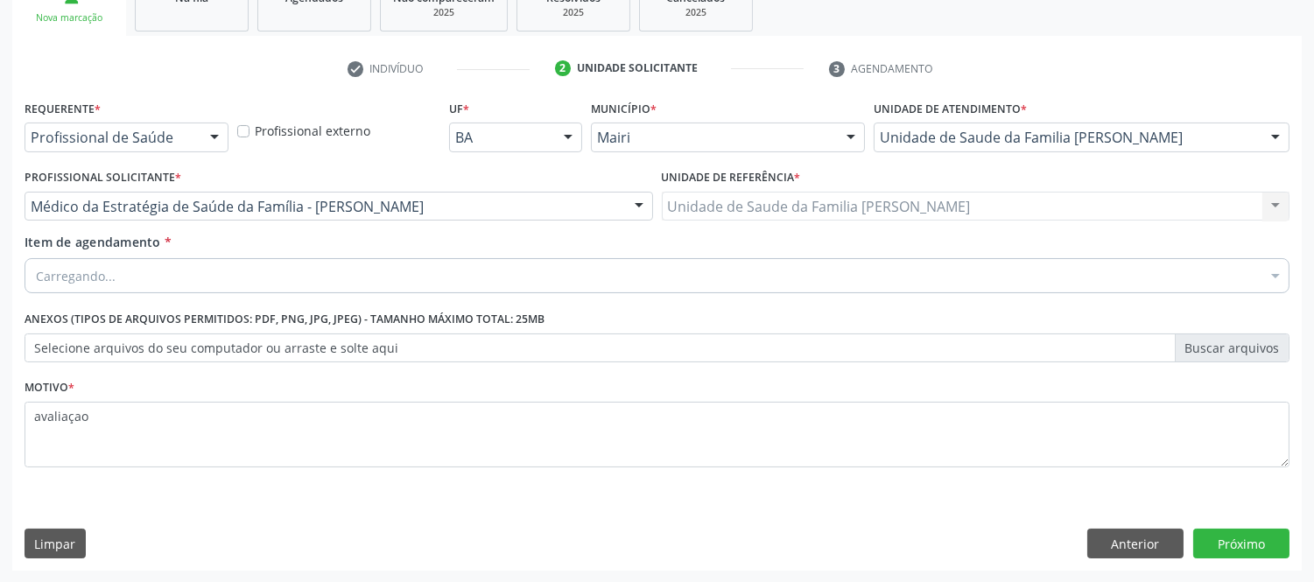
click at [256, 275] on div "Carregando..." at bounding box center [657, 275] width 1265 height 35
click at [239, 269] on input "Item de agendamento *" at bounding box center [648, 275] width 1225 height 35
click at [161, 266] on input "Item de agendamento *" at bounding box center [648, 275] width 1225 height 35
type input "#"
click at [161, 266] on input "#" at bounding box center [648, 275] width 1225 height 35
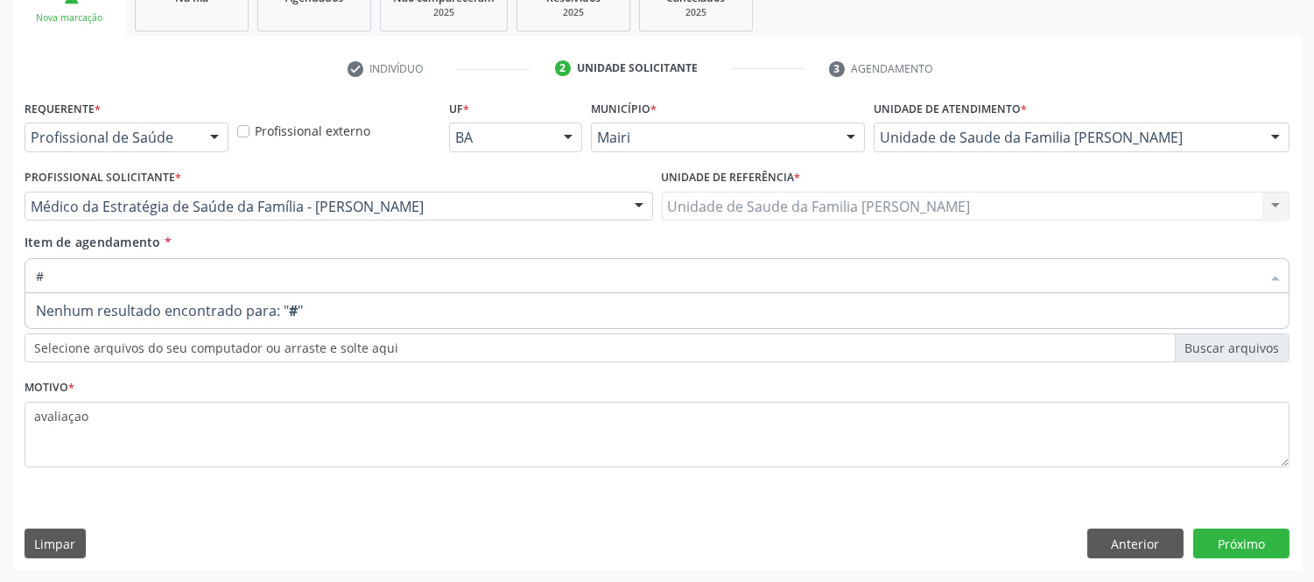
click at [161, 266] on input "#" at bounding box center [648, 275] width 1225 height 35
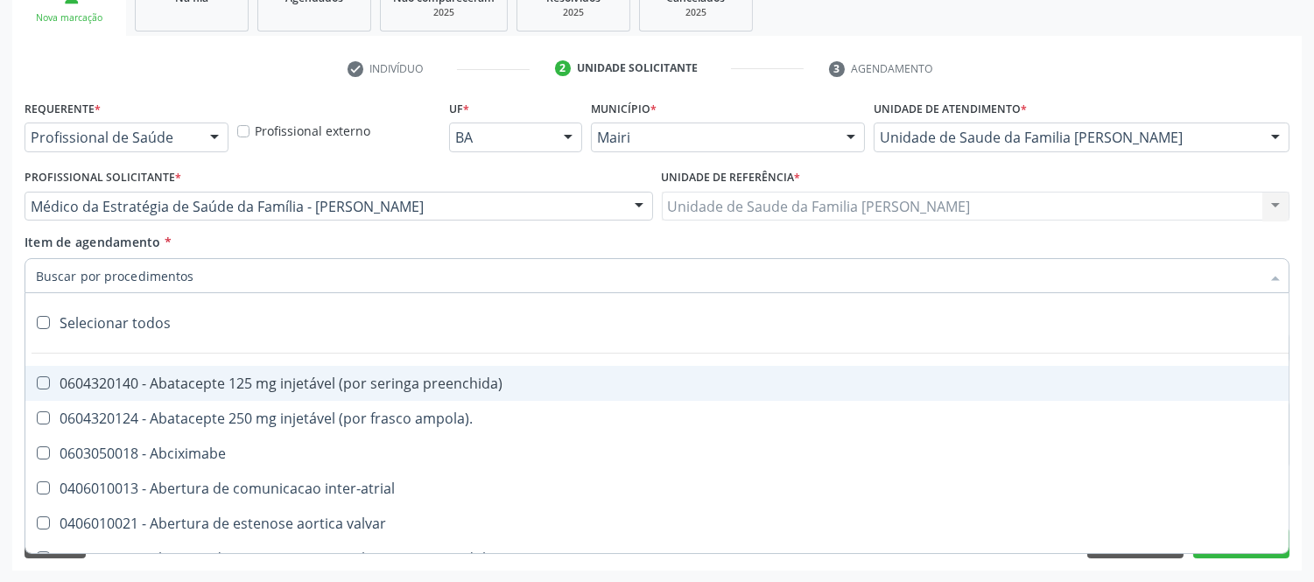
type input "#"
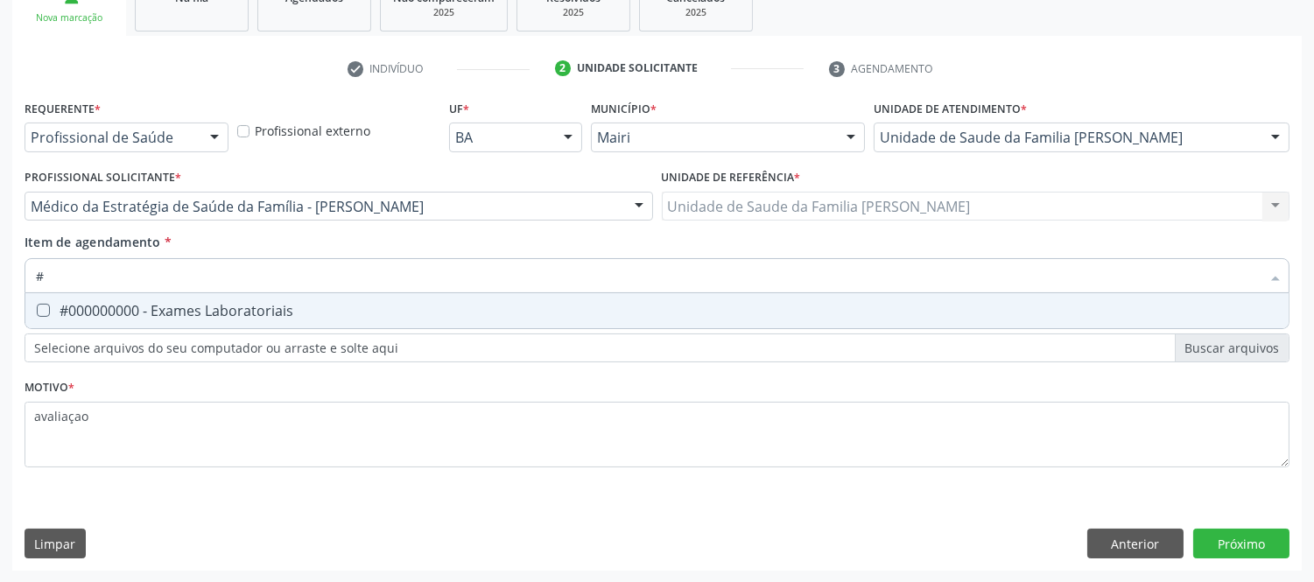
click at [162, 310] on div "#000000000 - Exames Laboratoriais" at bounding box center [657, 311] width 1242 height 14
checkbox Laboratoriais "true"
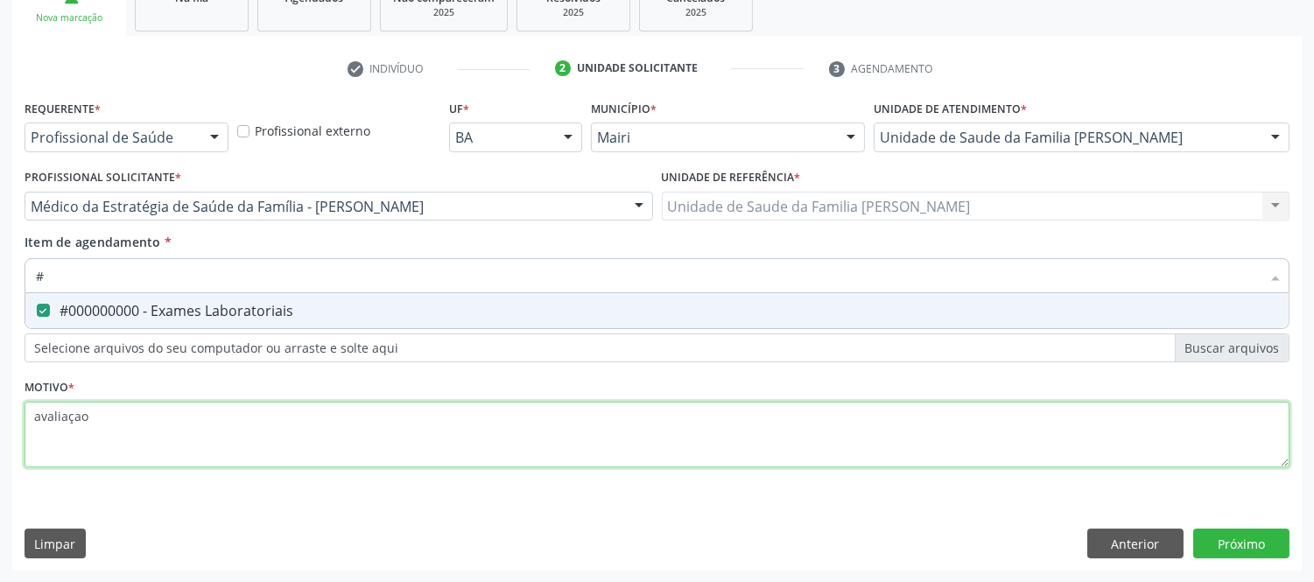
click at [252, 430] on div "Requerente * Profissional de Saúde Profissional de Saúde Paciente Nenhum result…" at bounding box center [657, 293] width 1265 height 397
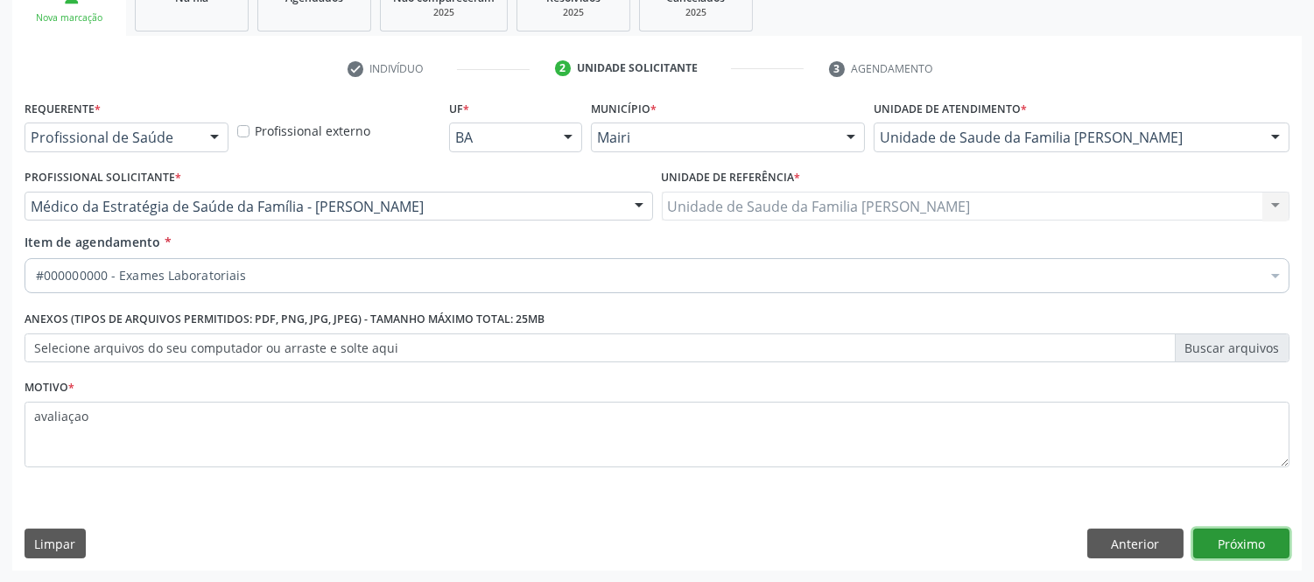
click at [1273, 537] on button "Próximo" at bounding box center [1241, 544] width 96 height 30
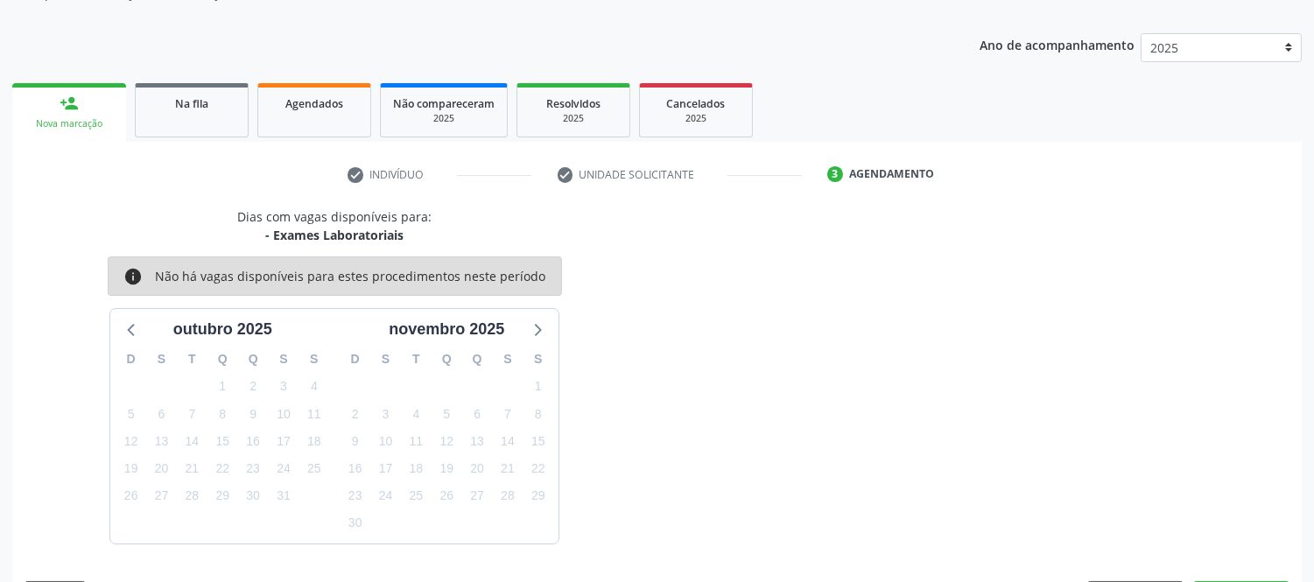
scroll to position [230, 0]
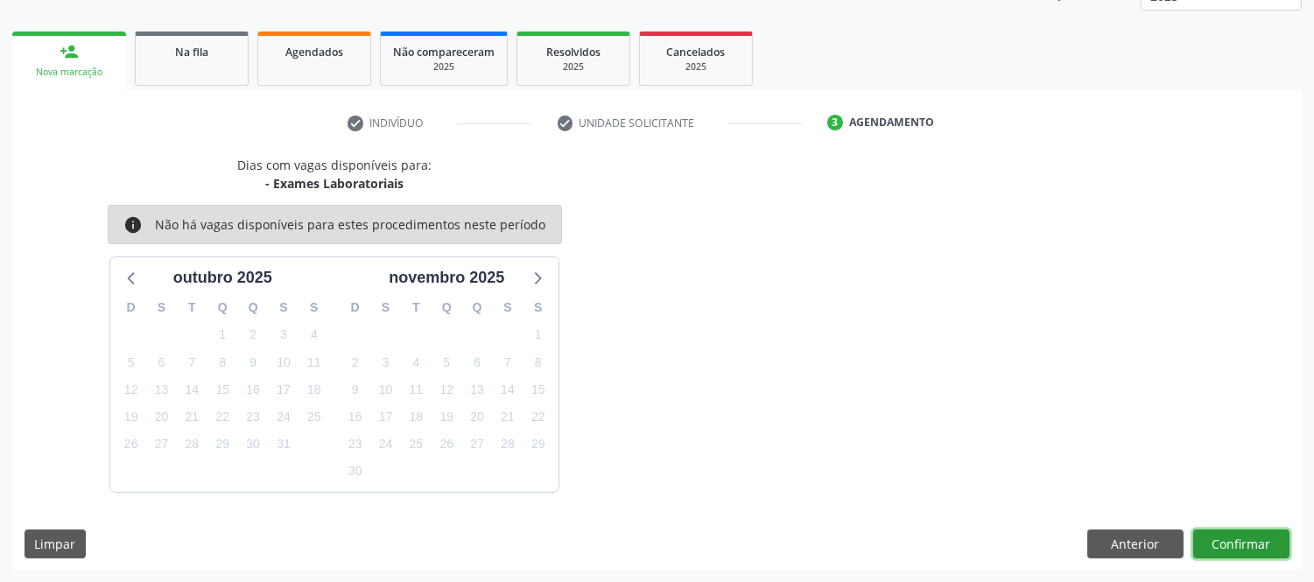
click at [1282, 547] on button "Confirmar" at bounding box center [1241, 545] width 96 height 30
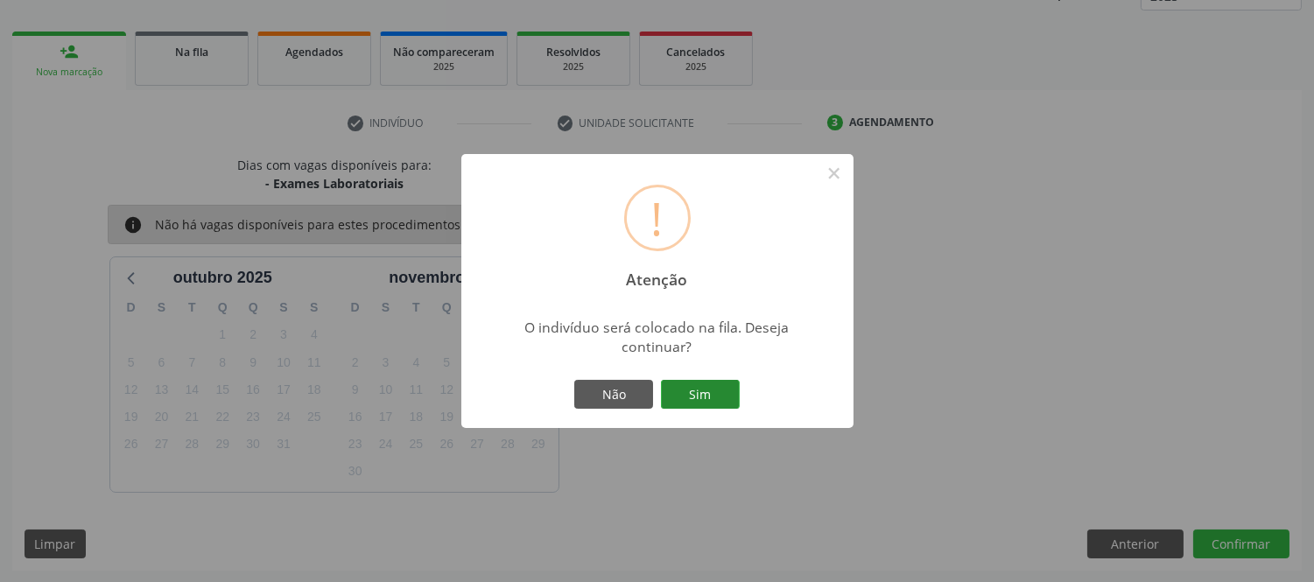
click at [721, 397] on button "Sim" at bounding box center [700, 395] width 79 height 30
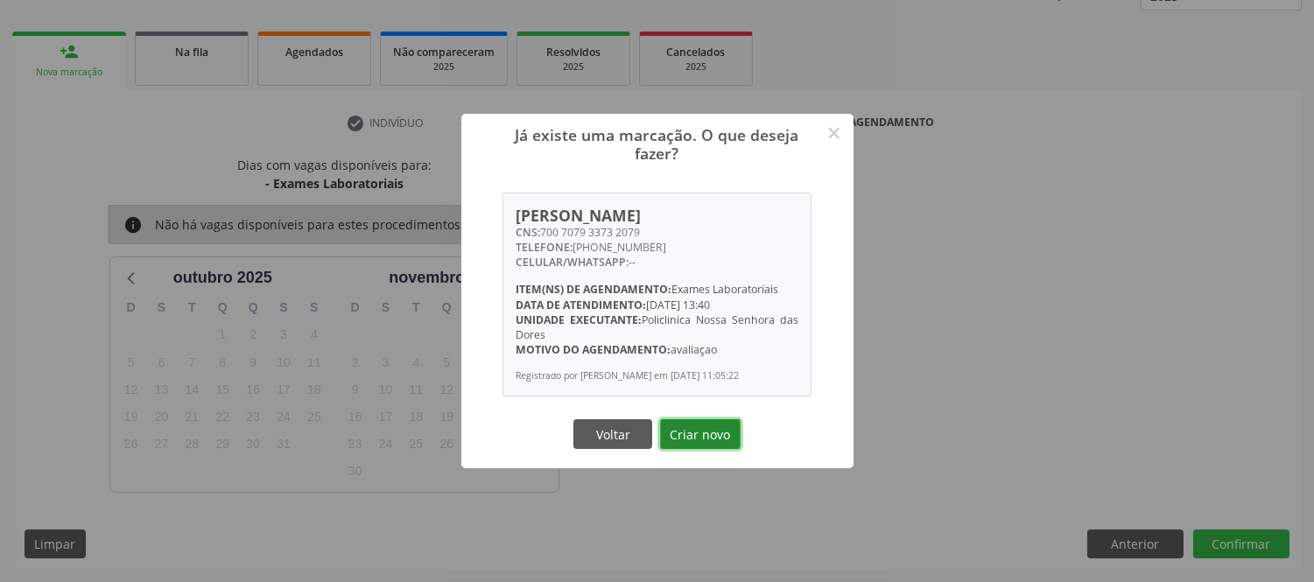
click at [692, 445] on button "Criar novo" at bounding box center [700, 434] width 81 height 30
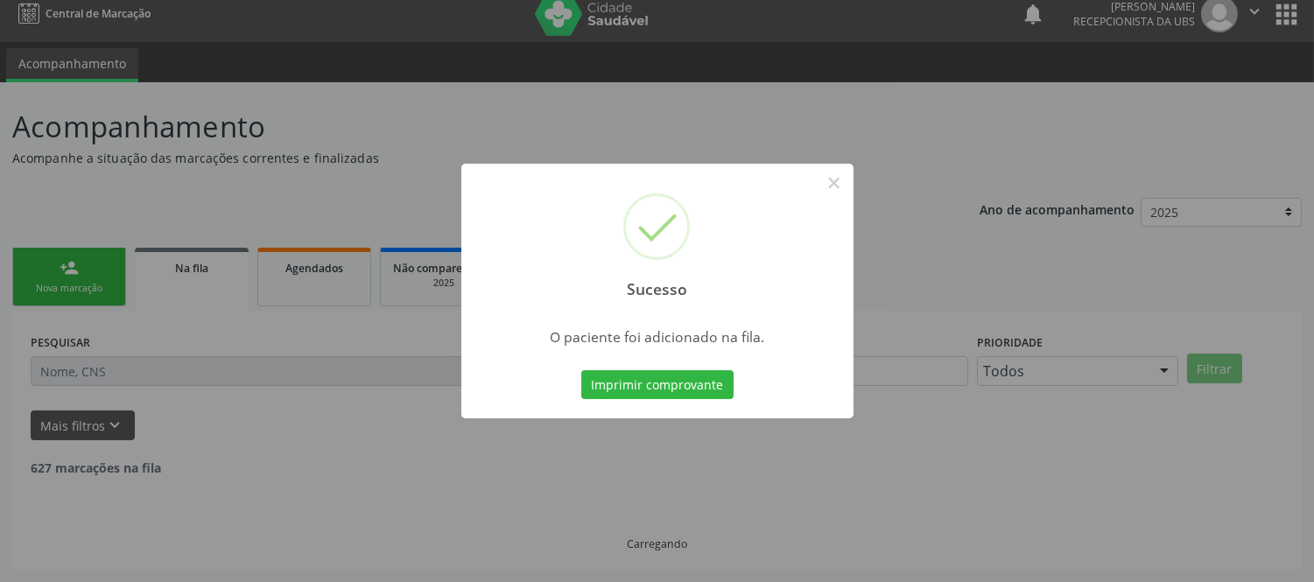
scroll to position [0, 0]
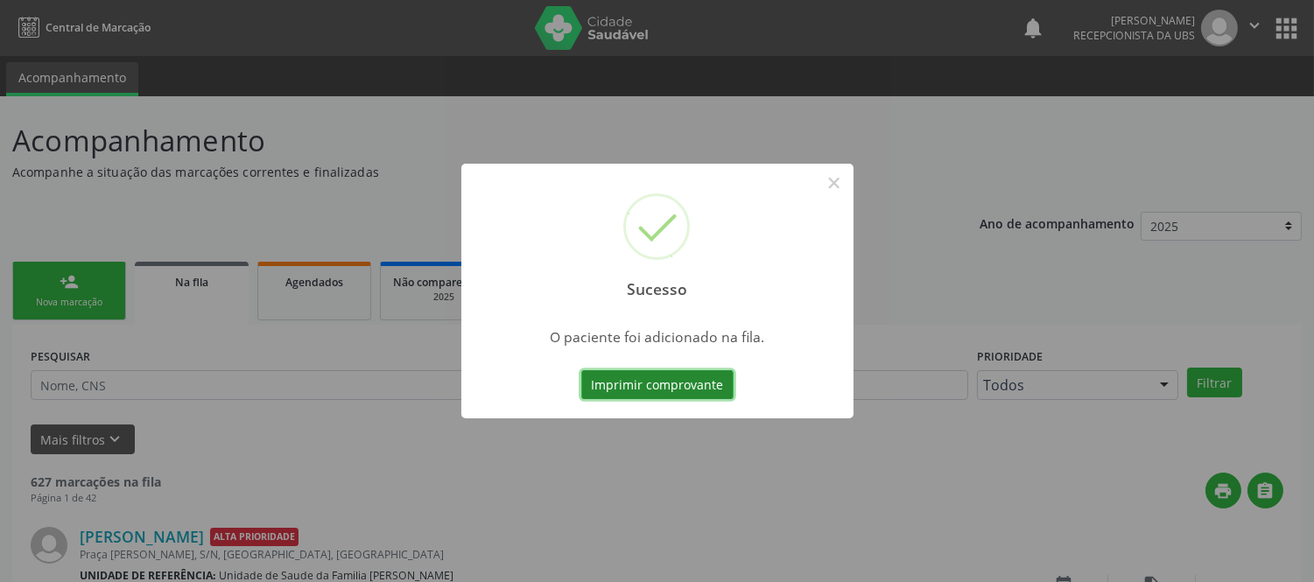
click at [657, 377] on button "Imprimir comprovante" at bounding box center [657, 385] width 152 height 30
